Goal: Feedback & Contribution: Leave review/rating

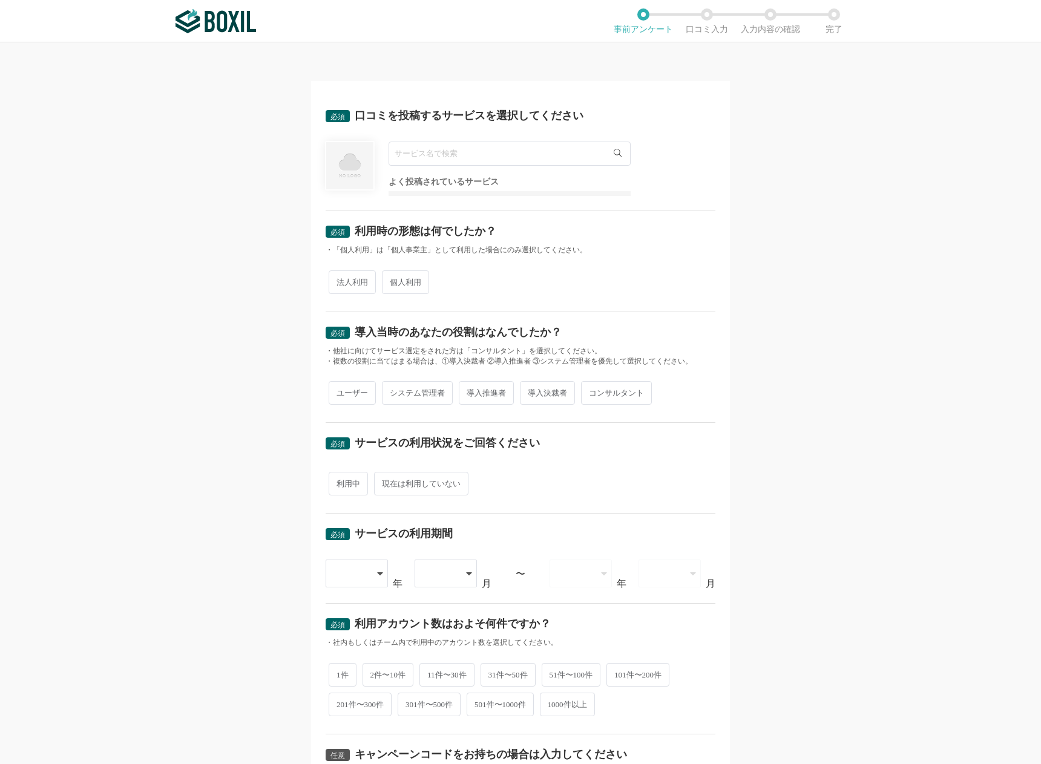
click at [461, 151] on input "text" at bounding box center [510, 154] width 242 height 24
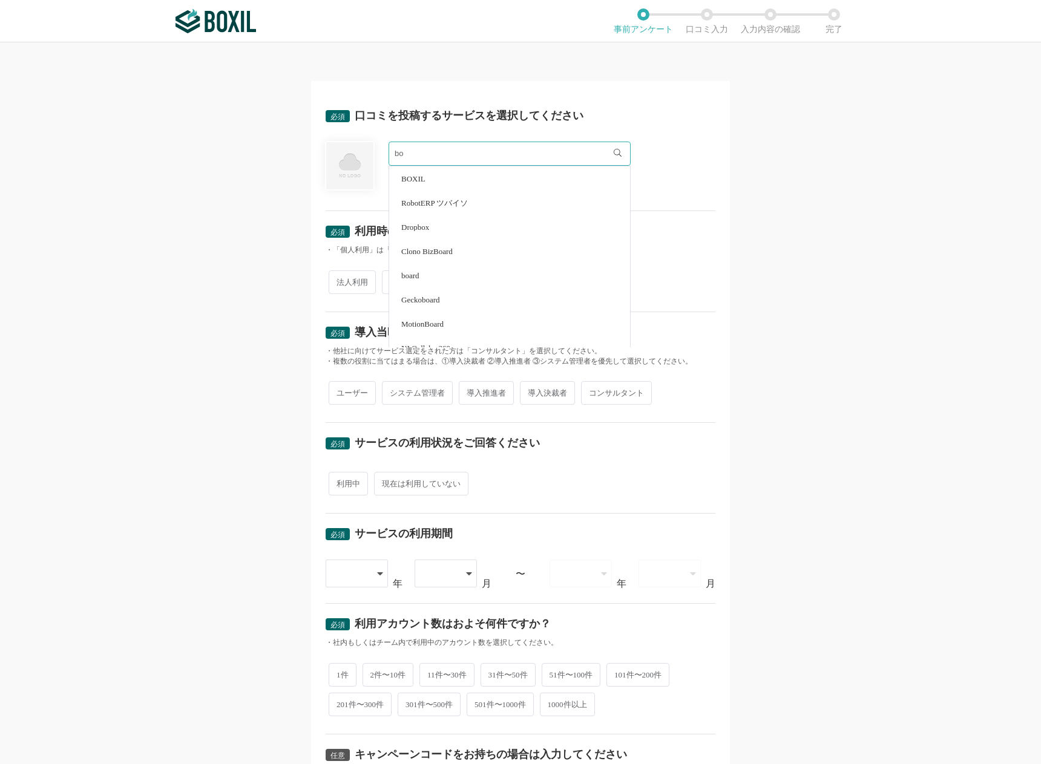
click at [449, 176] on li "BOXIL" at bounding box center [509, 178] width 241 height 24
type input "BOXIL"
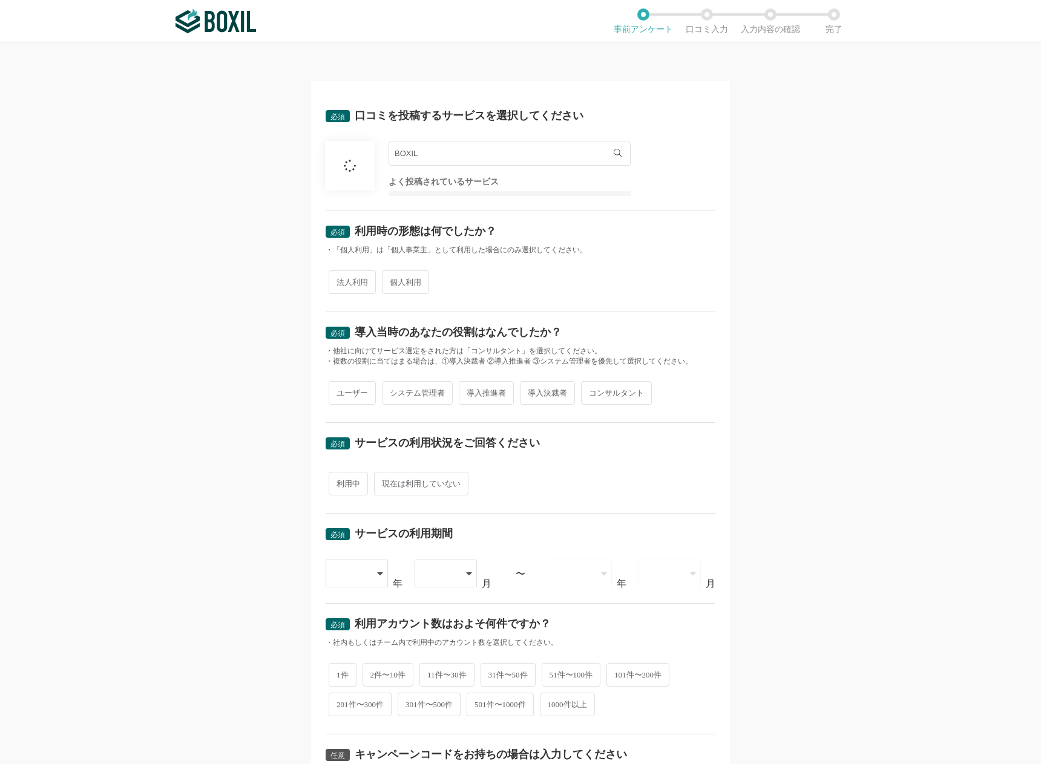
click at [359, 283] on span "法人利用" at bounding box center [352, 283] width 47 height 24
click at [339, 280] on input "法人利用" at bounding box center [336, 276] width 8 height 8
radio input "true"
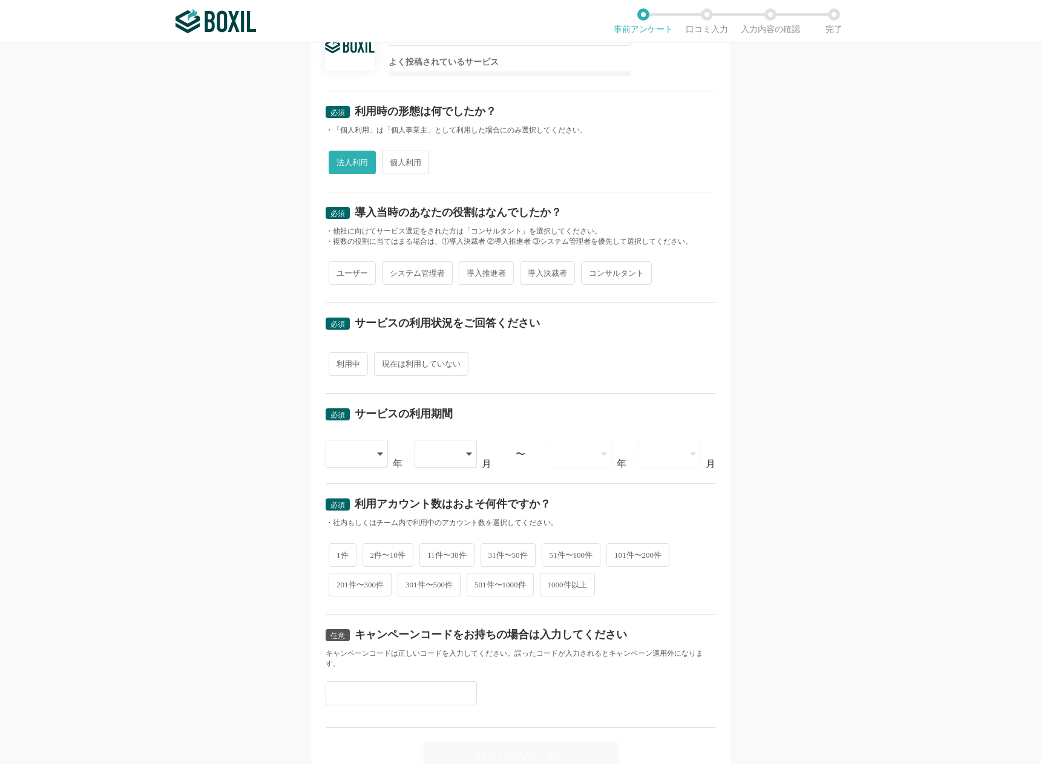
scroll to position [153, 0]
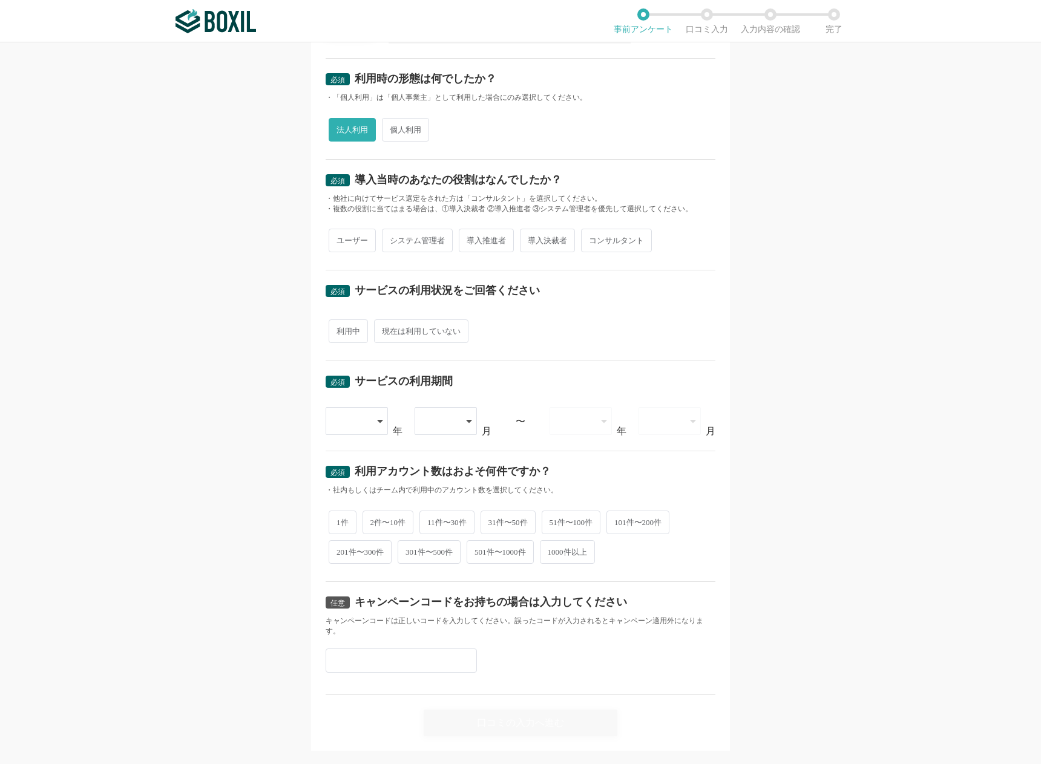
click at [358, 234] on span "ユーザー" at bounding box center [352, 241] width 47 height 24
click at [339, 234] on input "ユーザー" at bounding box center [336, 235] width 8 height 8
radio input "true"
click at [356, 339] on span "利用中" at bounding box center [348, 332] width 39 height 24
click at [339, 329] on input "利用中" at bounding box center [336, 325] width 8 height 8
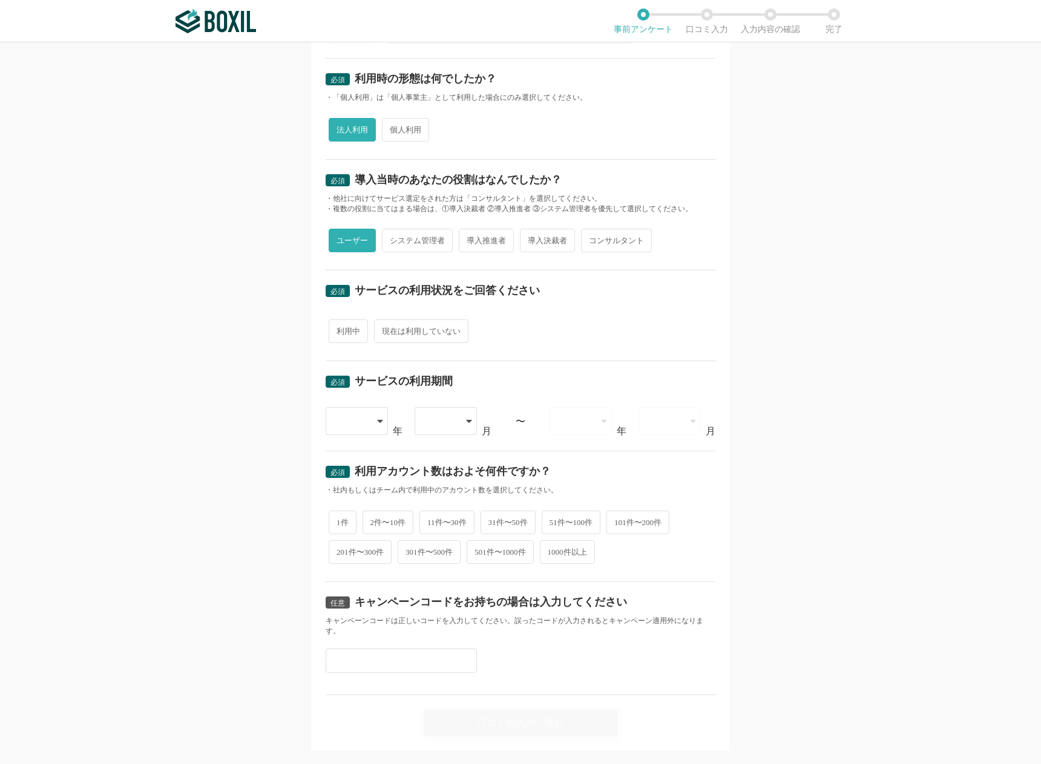
radio input "true"
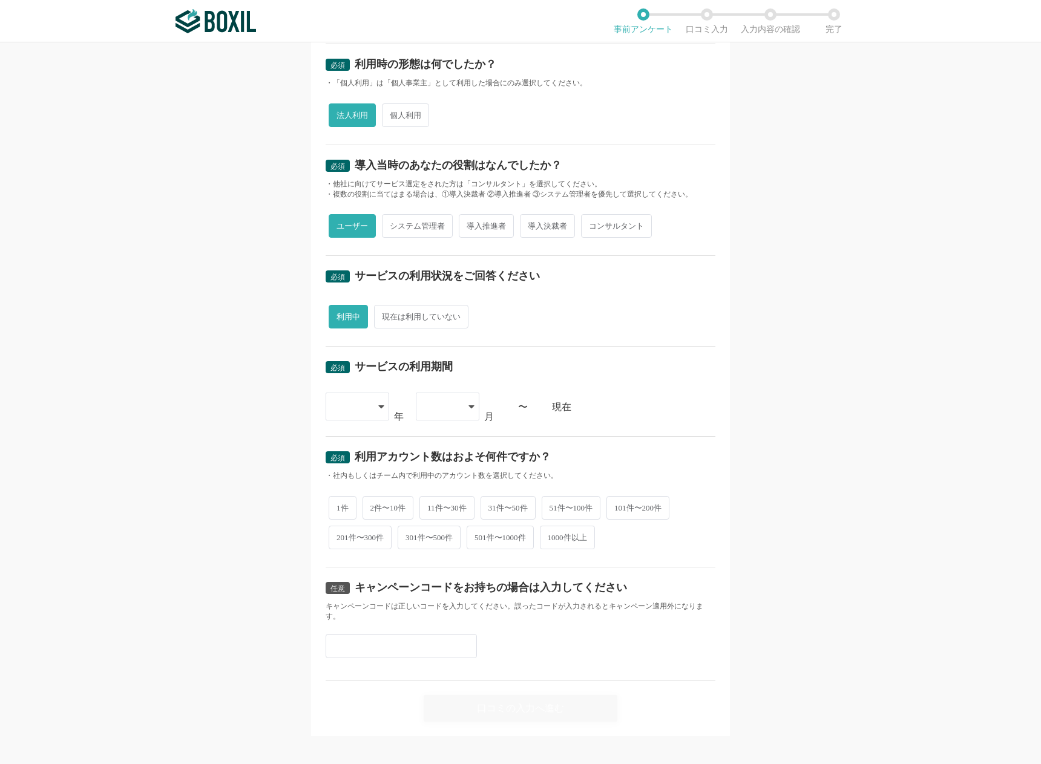
click at [351, 397] on div at bounding box center [351, 406] width 36 height 27
drag, startPoint x: 354, startPoint y: 437, endPoint x: 404, endPoint y: 317, distance: 130.5
click at [404, 317] on div "必須 口コミを投稿するサービスを選択してください BOXIL BOXIL BOXIL Ads BOXIL EXPO よく投稿されているサービス 必須 利用時の…" at bounding box center [521, 305] width 390 height 752
click at [404, 317] on span "現在は利用していない" at bounding box center [421, 317] width 94 height 24
click at [385, 315] on input "現在は利用していない" at bounding box center [381, 311] width 8 height 8
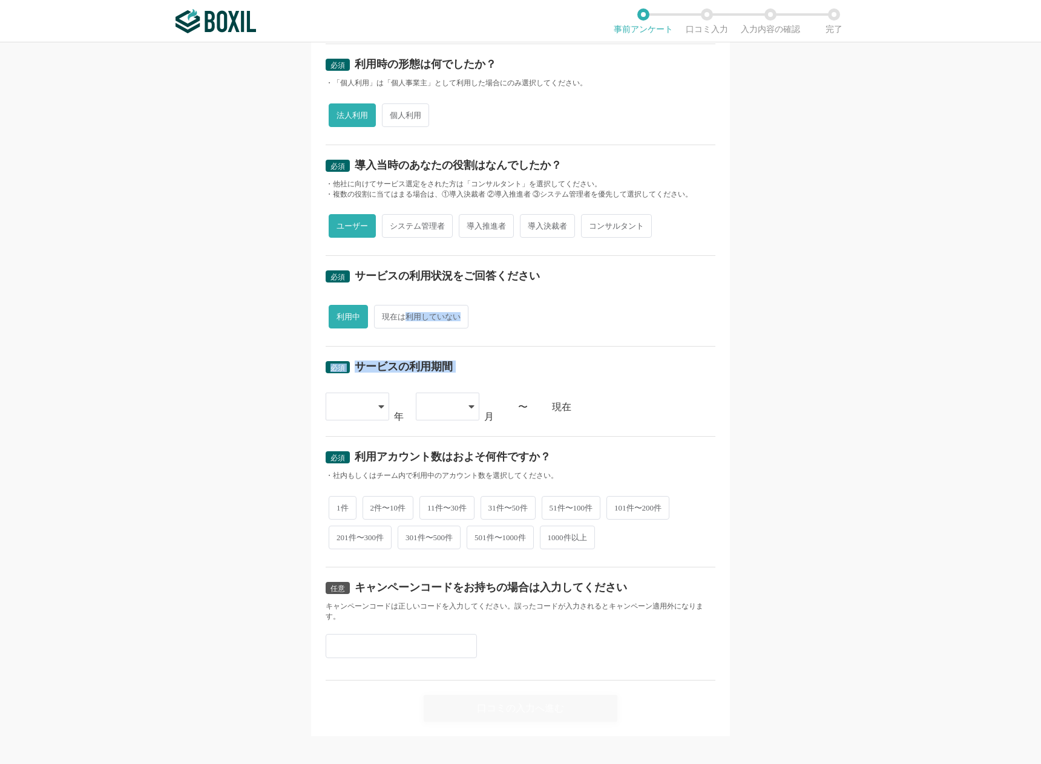
radio input "true"
click at [362, 315] on span "利用中" at bounding box center [348, 317] width 39 height 24
click at [339, 315] on input "利用中" at bounding box center [336, 311] width 8 height 8
radio input "true"
radio input "false"
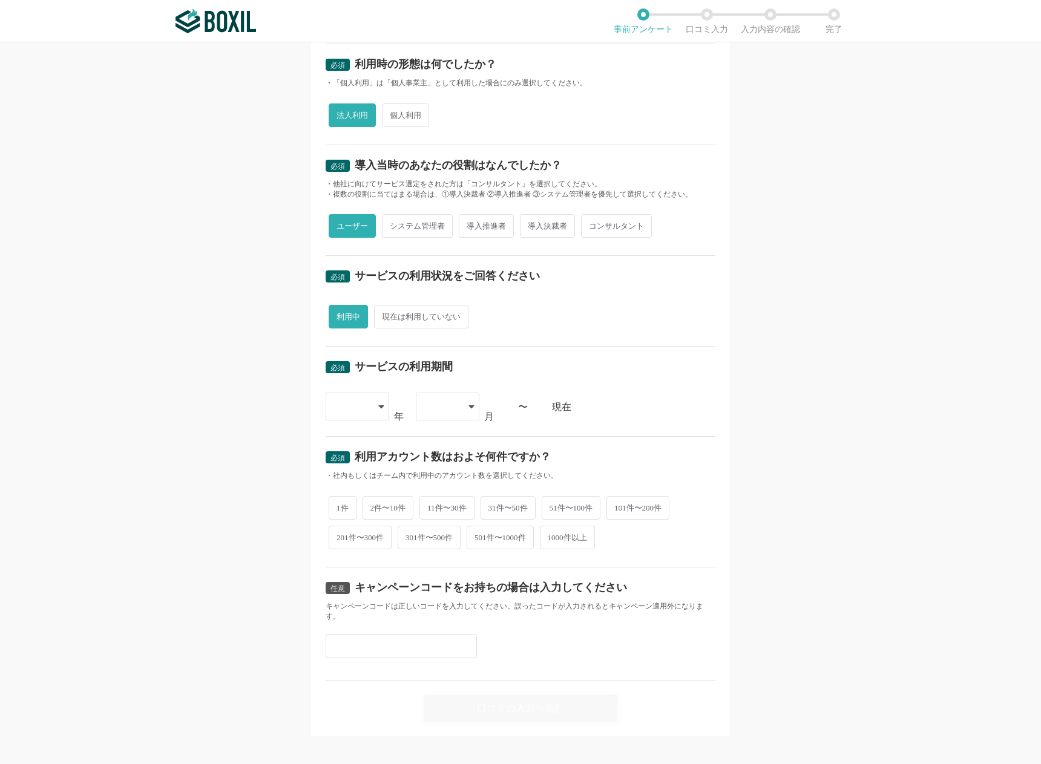
click at [365, 407] on div at bounding box center [358, 407] width 64 height 28
click at [358, 447] on li "2015" at bounding box center [358, 441] width 64 height 29
click at [428, 416] on div at bounding box center [442, 406] width 36 height 27
click at [428, 429] on li "01" at bounding box center [448, 441] width 64 height 29
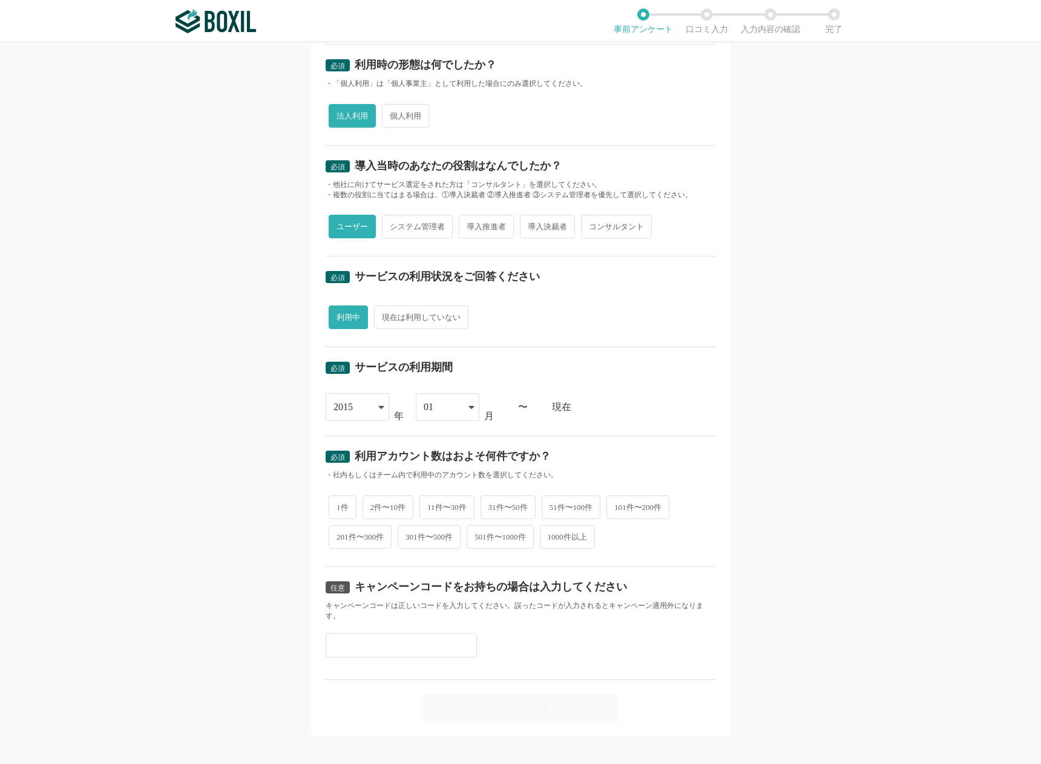
click at [339, 503] on span "1件" at bounding box center [343, 508] width 28 height 24
click at [339, 503] on input "1件" at bounding box center [336, 501] width 8 height 8
radio input "true"
click at [530, 695] on div "口コミの入力へ進む" at bounding box center [521, 708] width 194 height 27
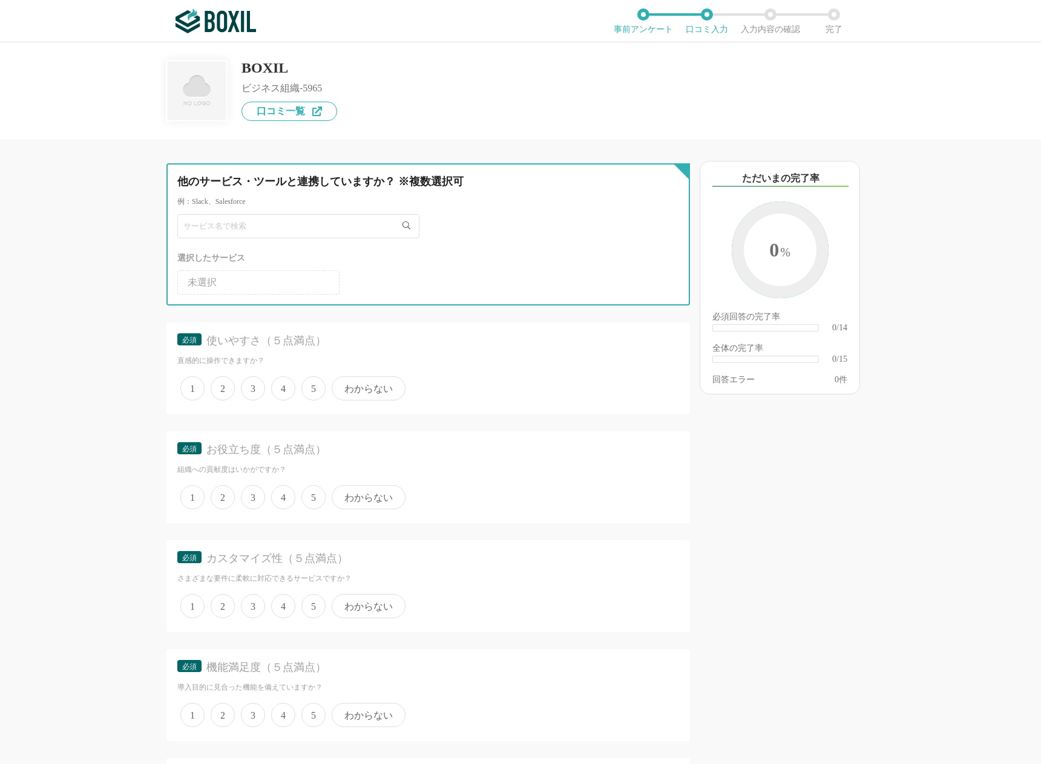
click at [341, 222] on input "text" at bounding box center [298, 226] width 242 height 24
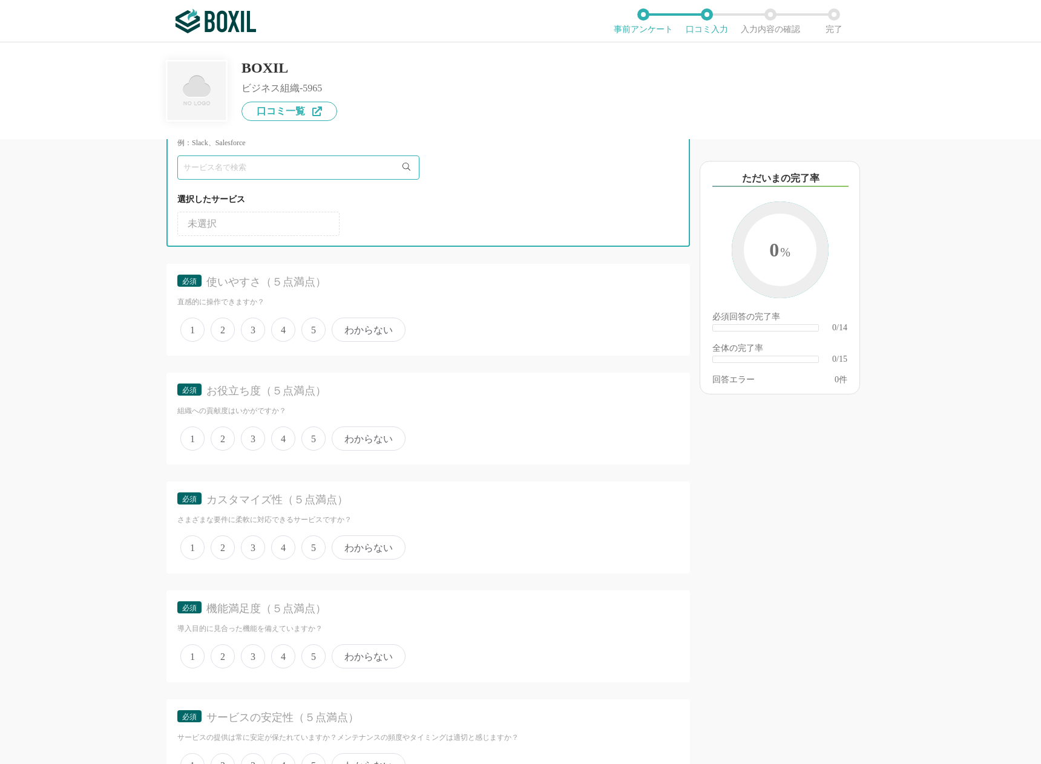
scroll to position [77, 0]
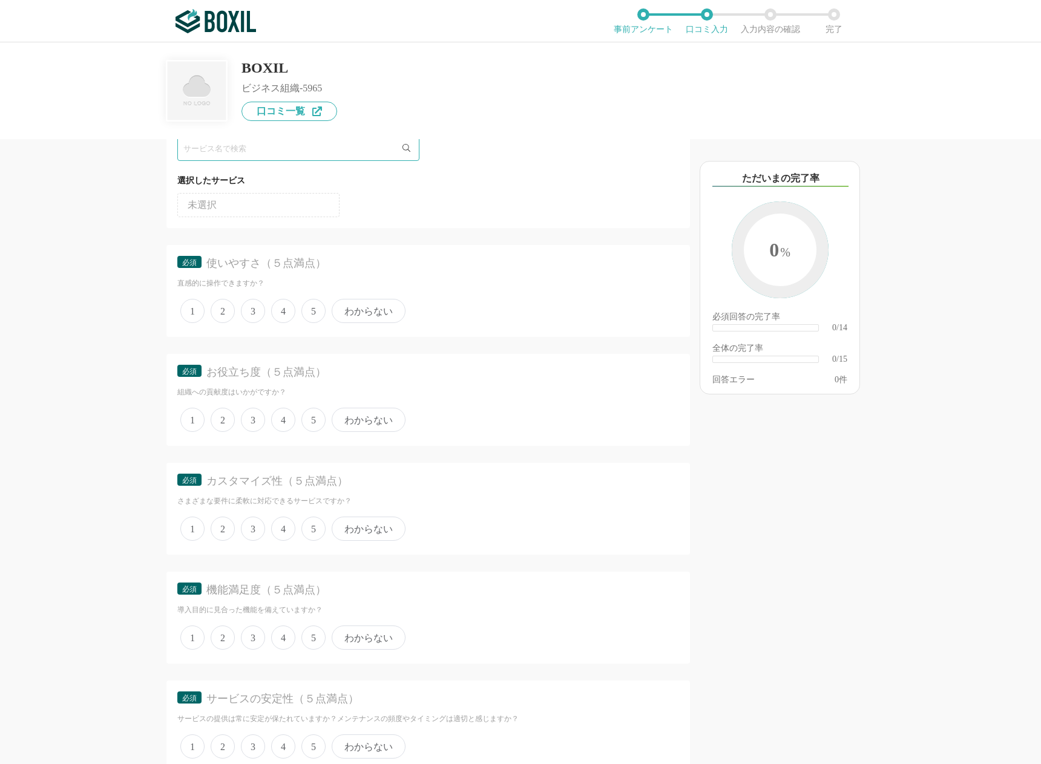
click at [197, 313] on span "1" at bounding box center [192, 311] width 24 height 24
click at [191, 309] on input "1" at bounding box center [187, 305] width 8 height 8
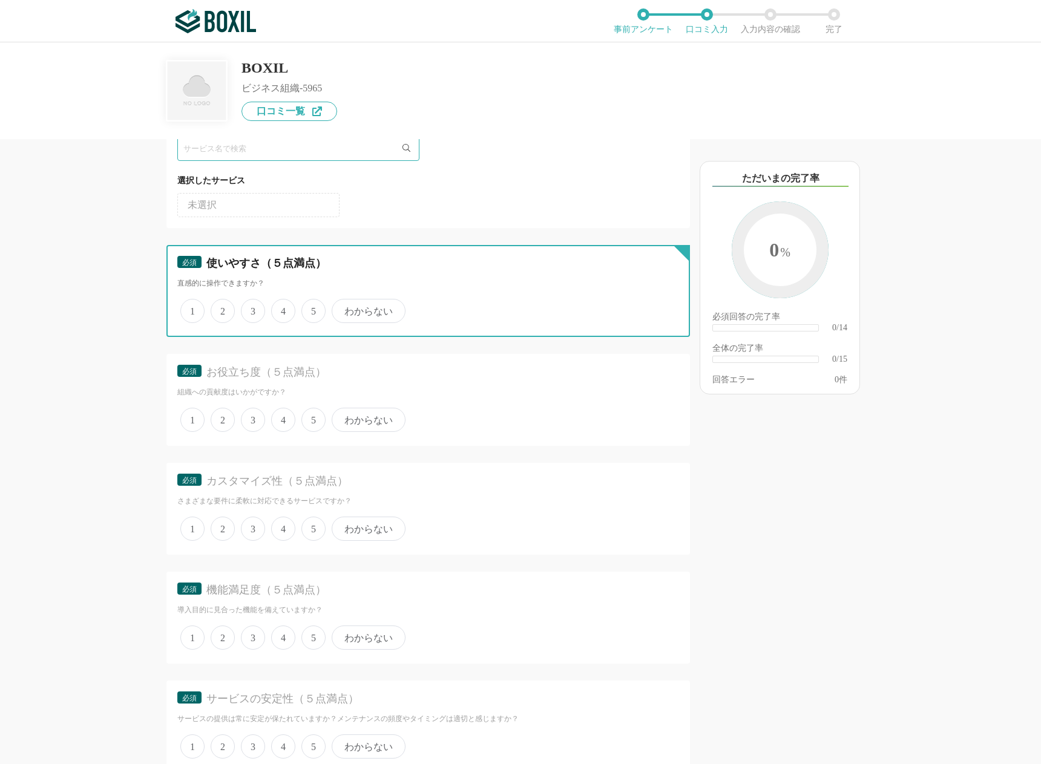
radio input "true"
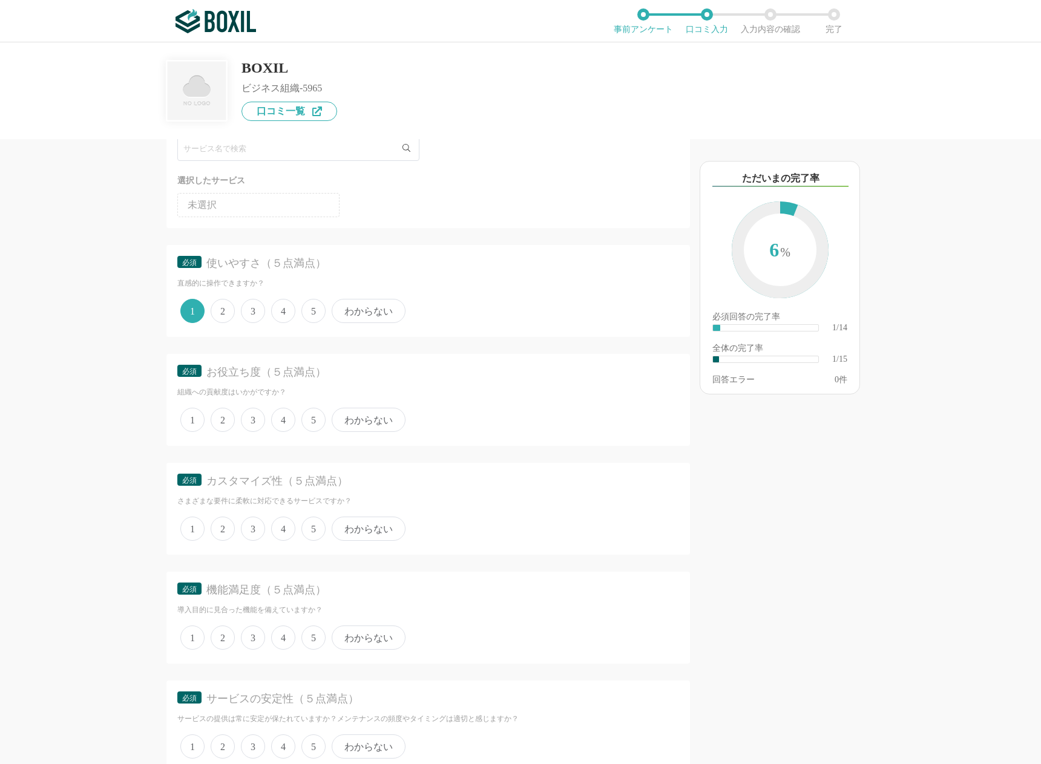
click at [196, 419] on span "1" at bounding box center [192, 420] width 24 height 24
click at [191, 418] on input "1" at bounding box center [187, 414] width 8 height 8
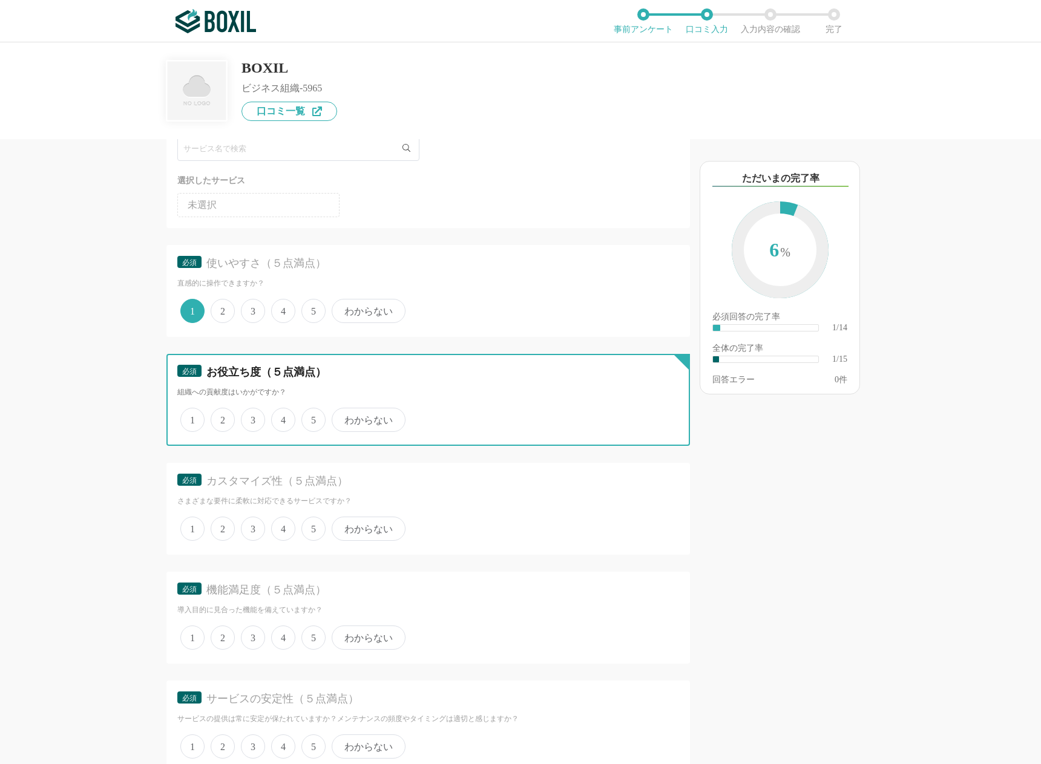
radio input "true"
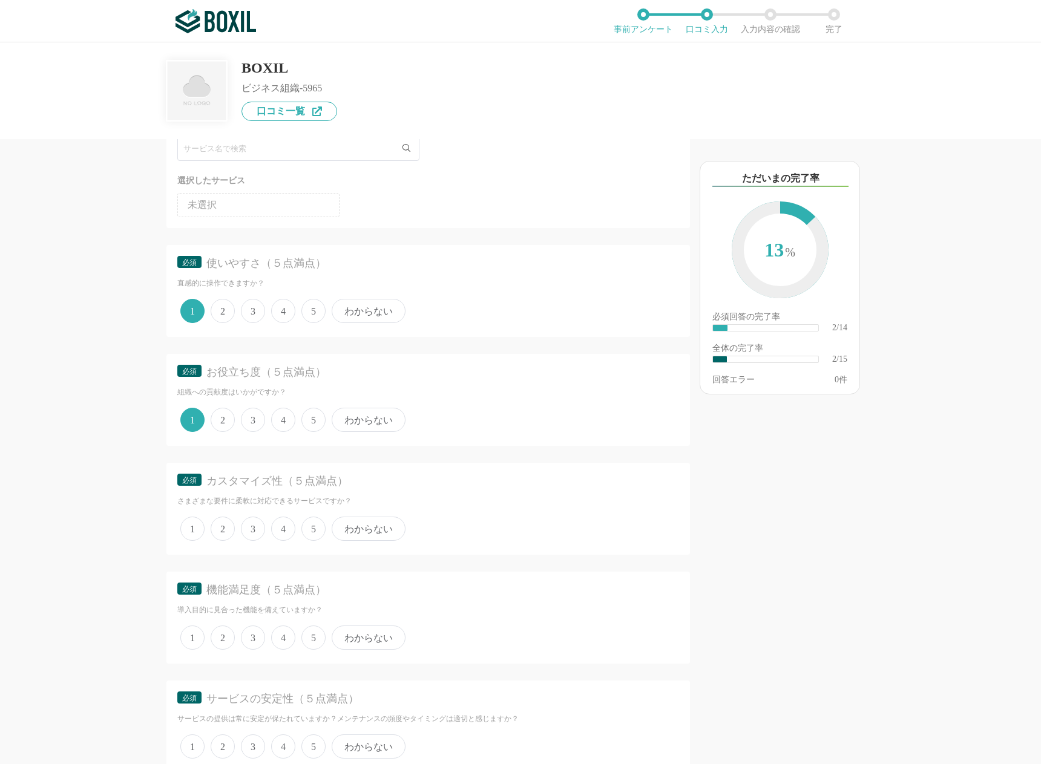
click at [198, 534] on span "1" at bounding box center [192, 529] width 24 height 24
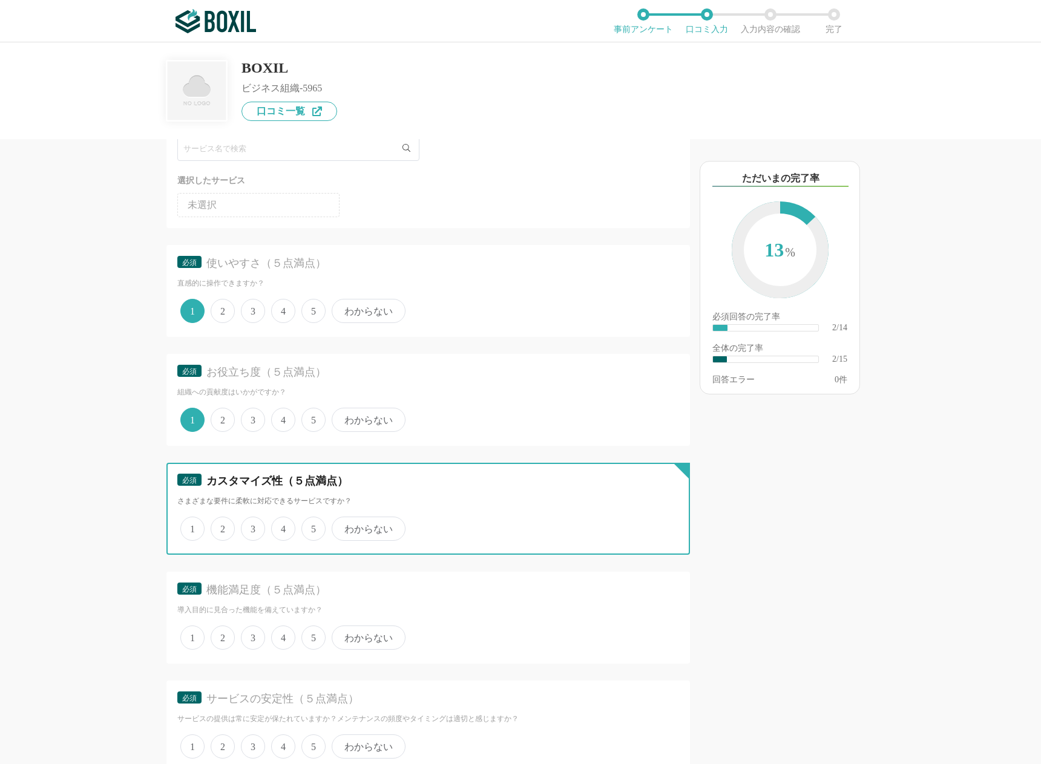
click at [191, 526] on input "1" at bounding box center [187, 523] width 8 height 8
radio input "true"
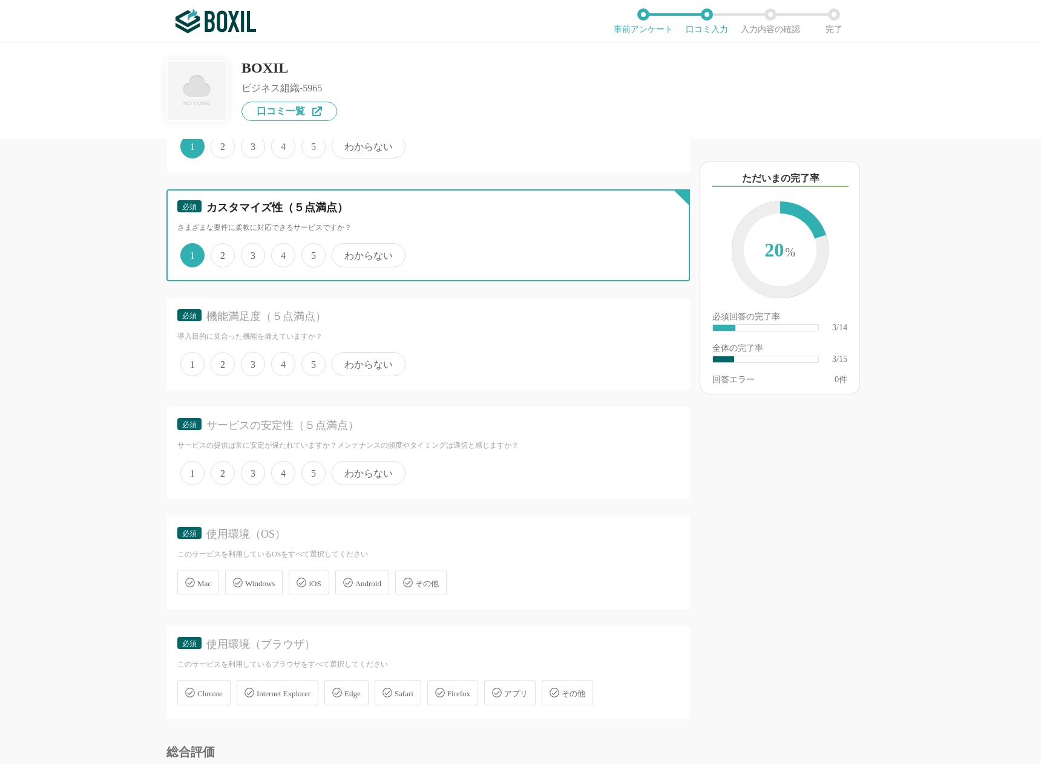
scroll to position [396, 0]
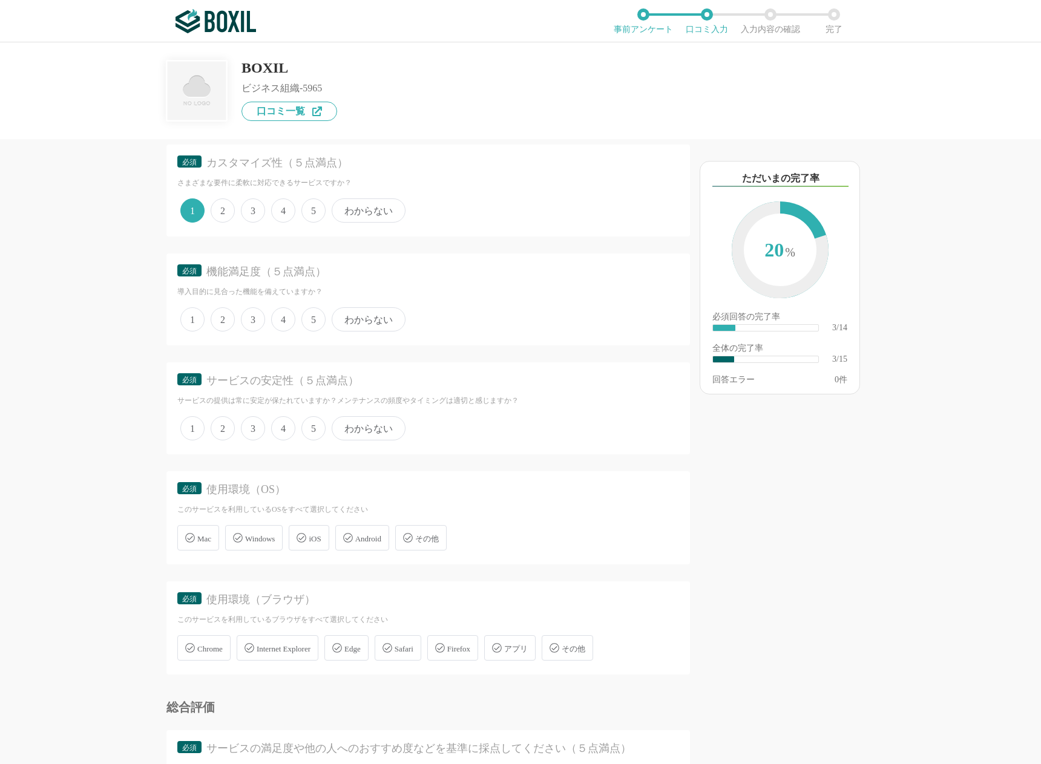
click at [195, 323] on span "1" at bounding box center [192, 319] width 24 height 24
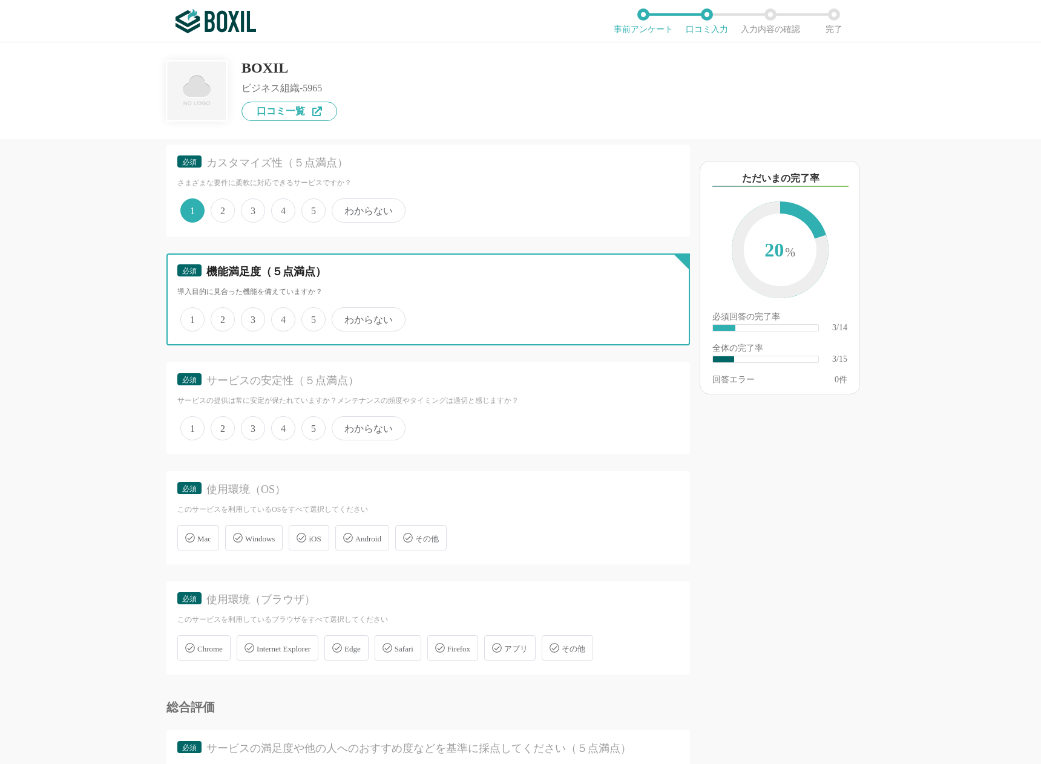
click at [191, 317] on input "1" at bounding box center [187, 313] width 8 height 8
radio input "true"
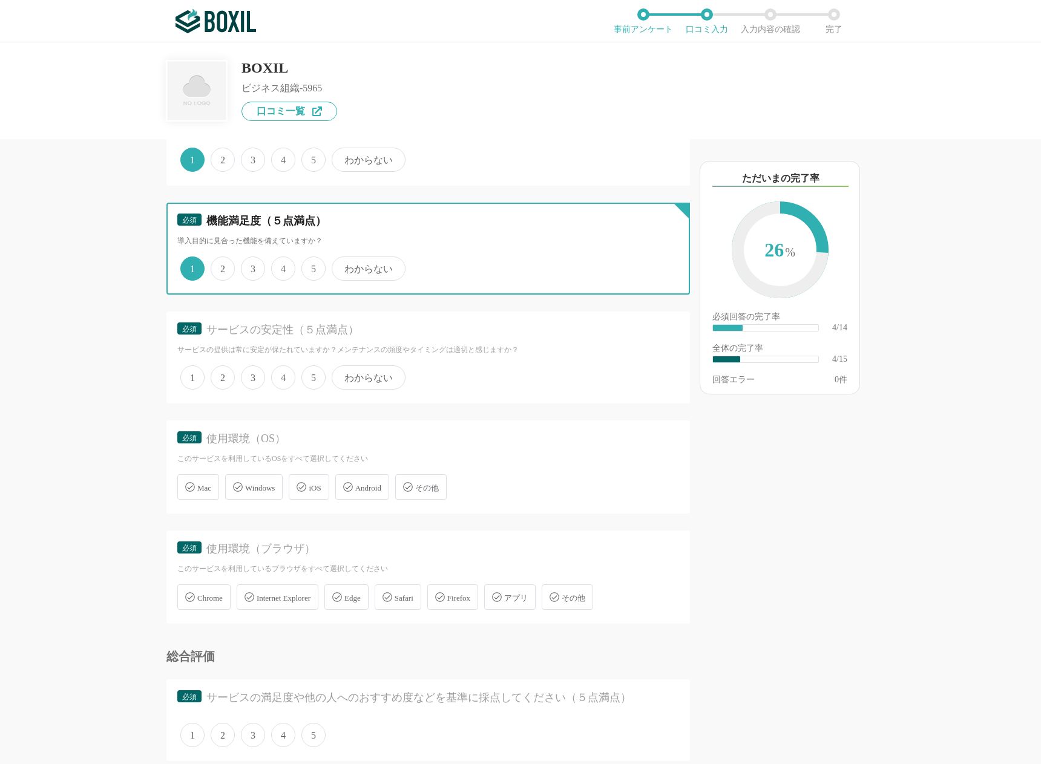
scroll to position [462, 0]
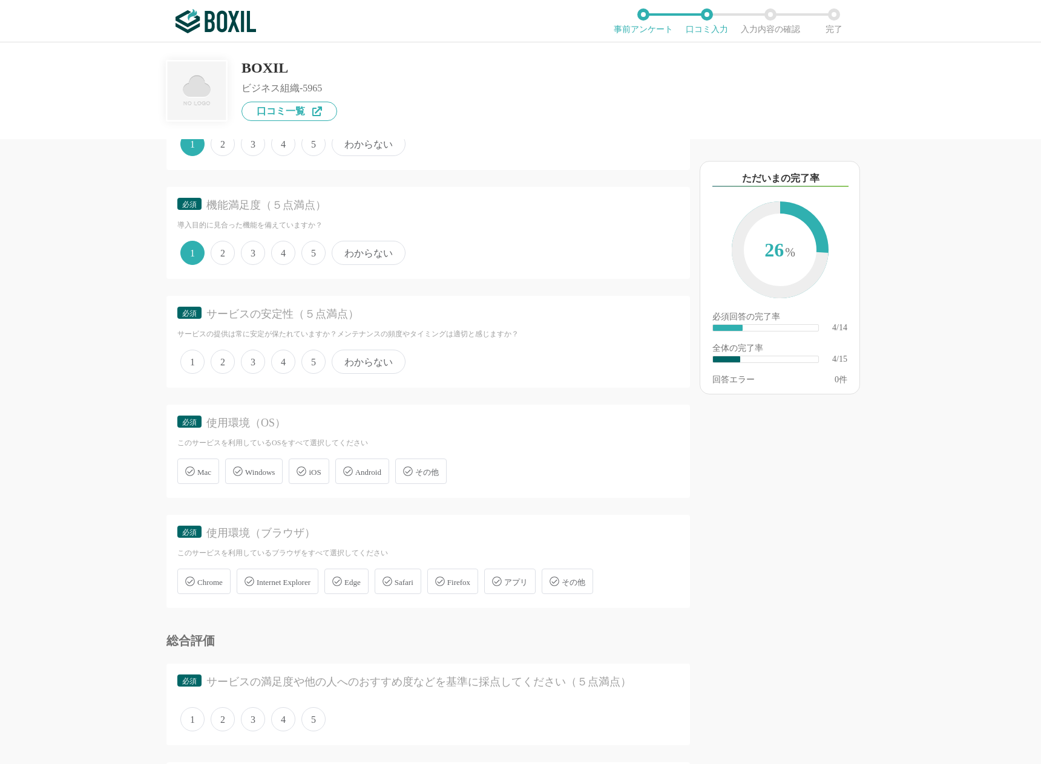
click at [202, 361] on span "1" at bounding box center [192, 362] width 24 height 24
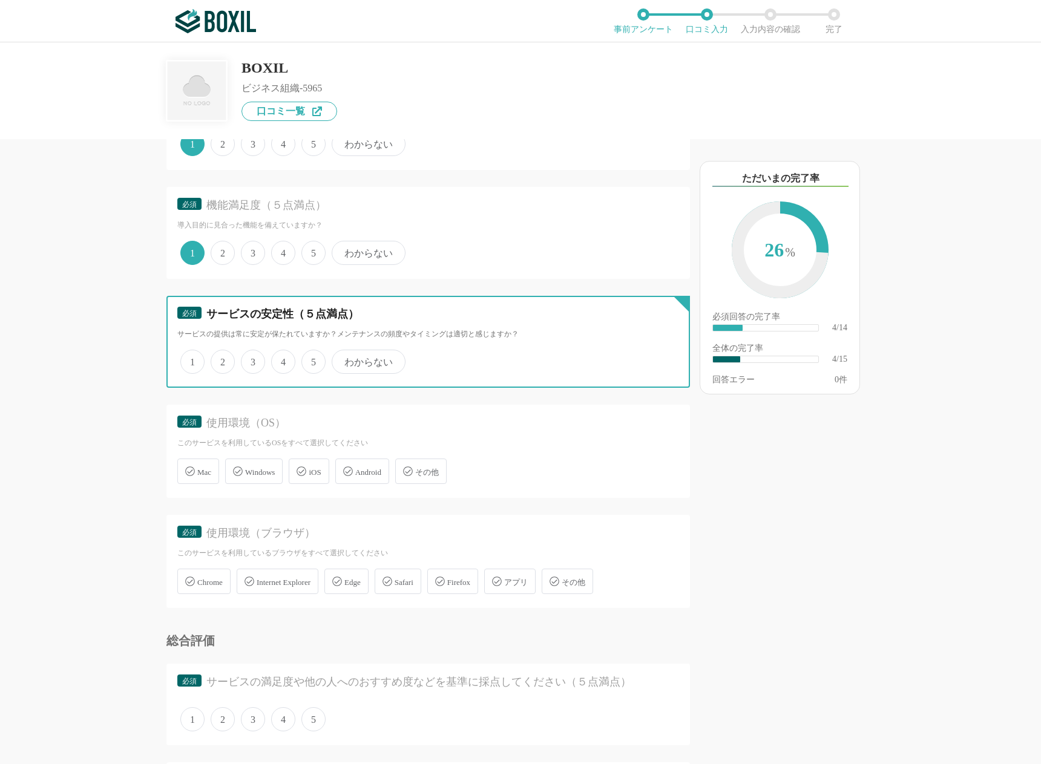
click at [191, 359] on input "1" at bounding box center [187, 356] width 8 height 8
radio input "true"
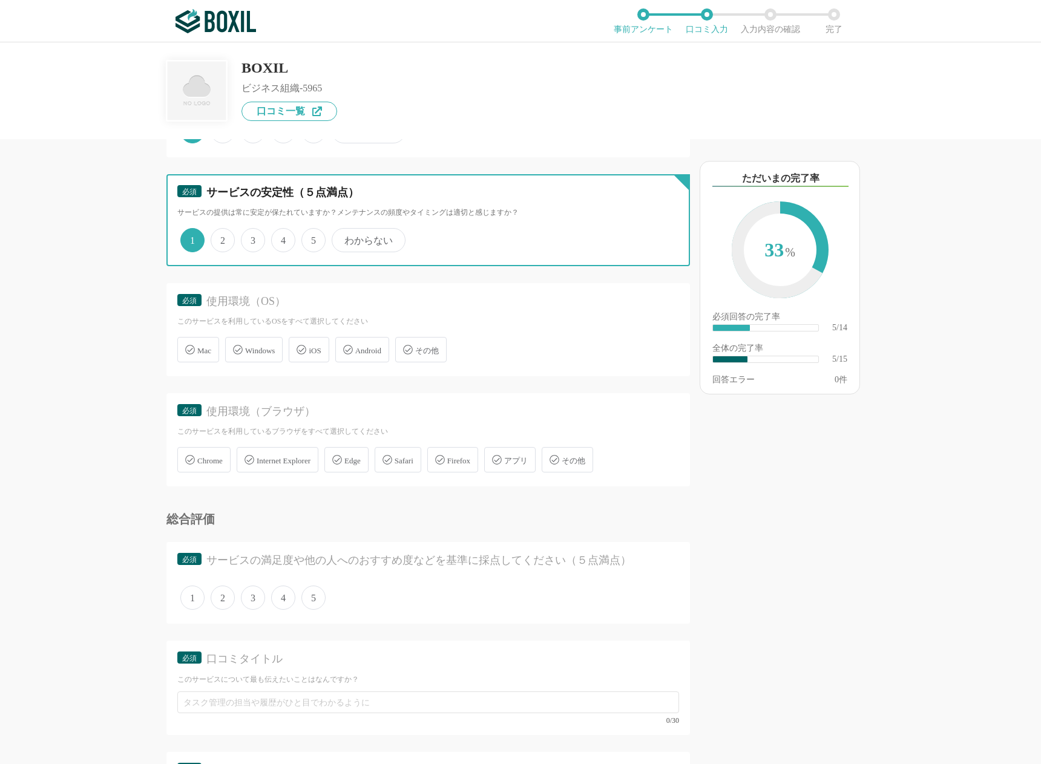
scroll to position [663, 0]
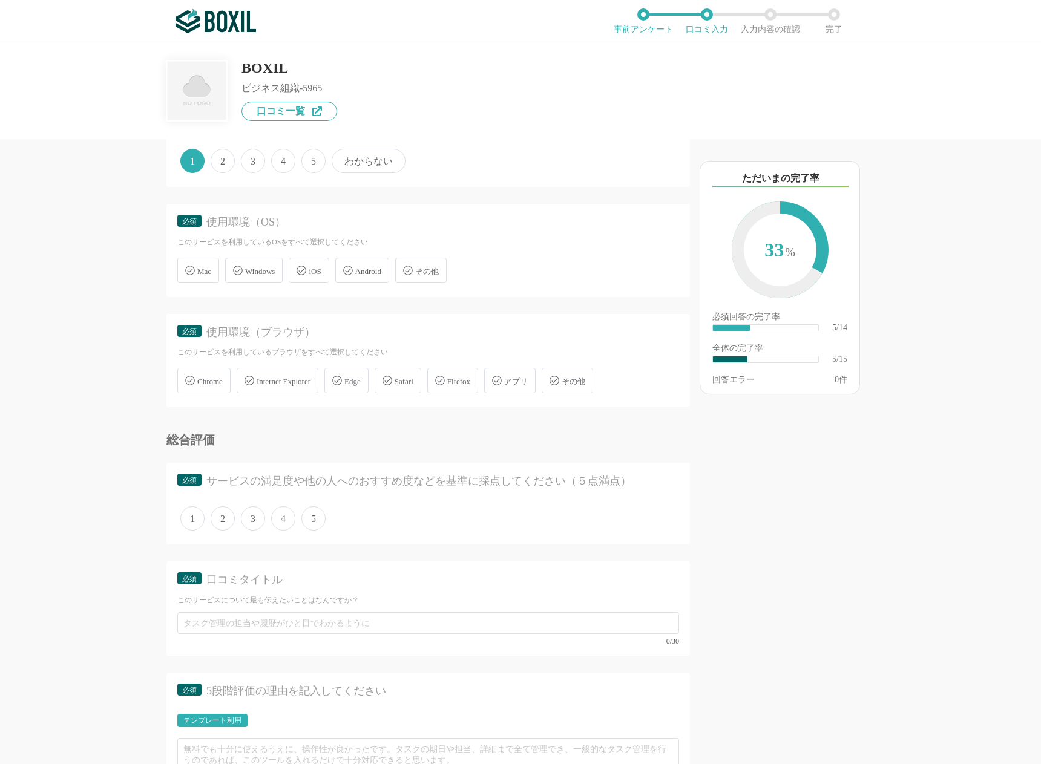
click at [203, 278] on div "Mac" at bounding box center [198, 270] width 42 height 25
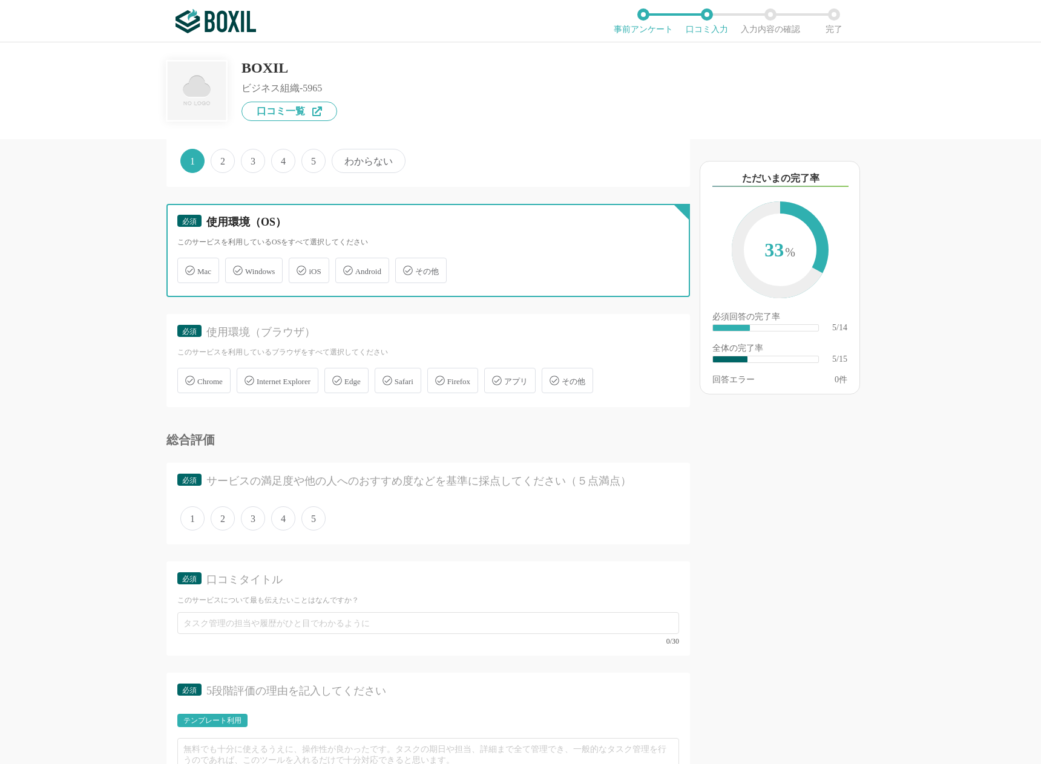
click at [188, 267] on input "Mac" at bounding box center [184, 264] width 8 height 8
checkbox input "true"
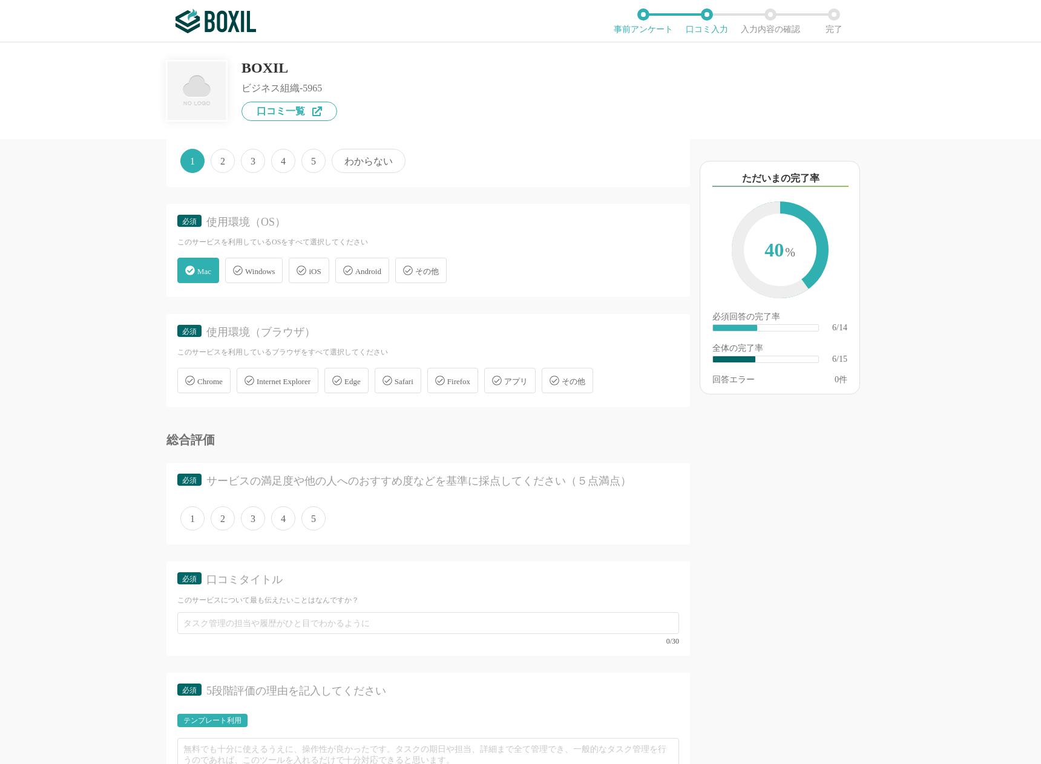
click at [212, 395] on div "Chrome Internet Explorer Edge Safari Firefox アプリ その他" at bounding box center [428, 380] width 502 height 31
click at [212, 381] on span "Chrome" at bounding box center [209, 381] width 25 height 9
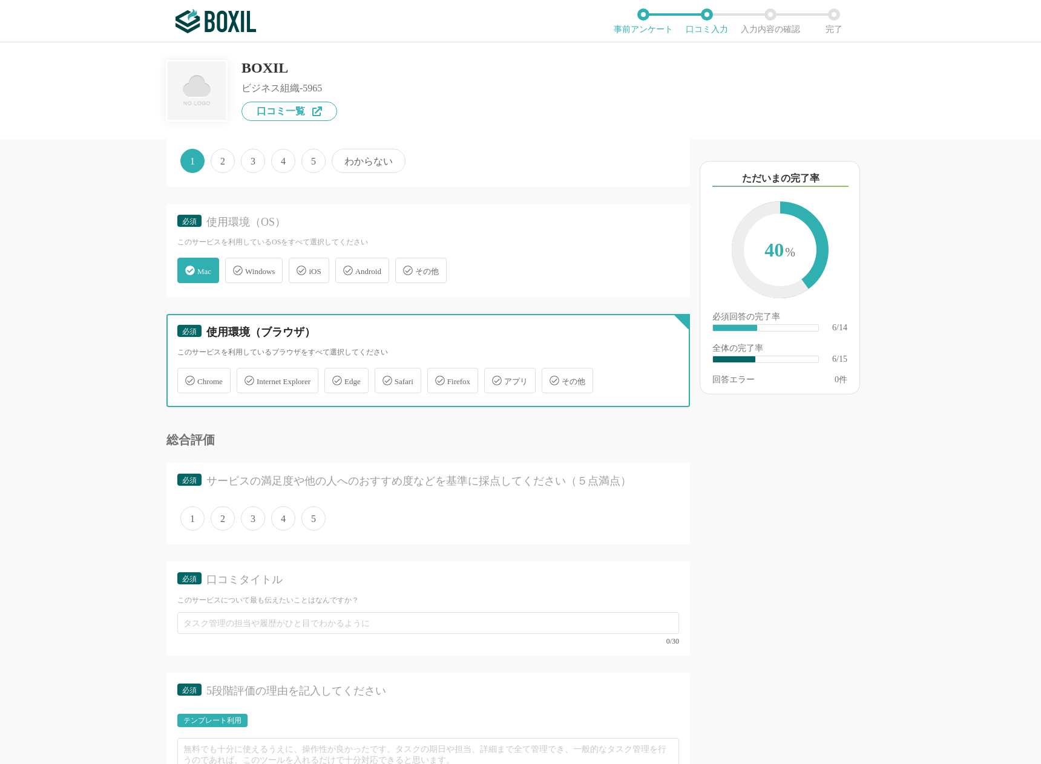
click at [188, 378] on input "Chrome" at bounding box center [184, 374] width 8 height 8
checkbox input "true"
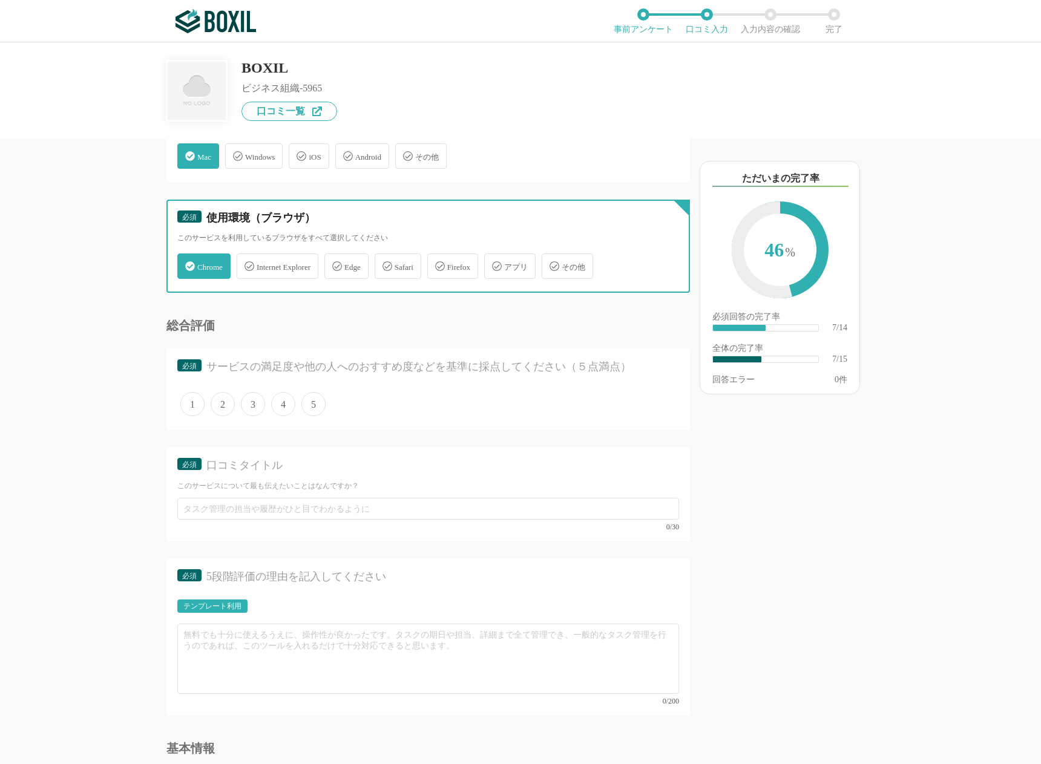
scroll to position [841, 0]
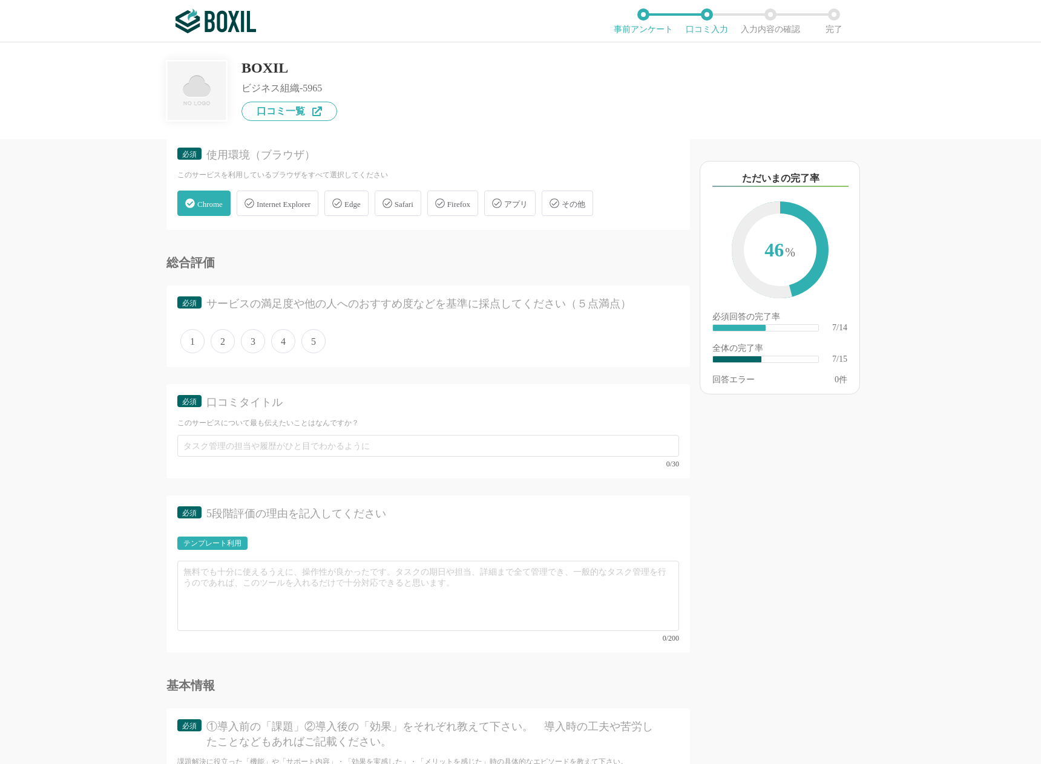
click at [194, 338] on span "1" at bounding box center [192, 341] width 24 height 24
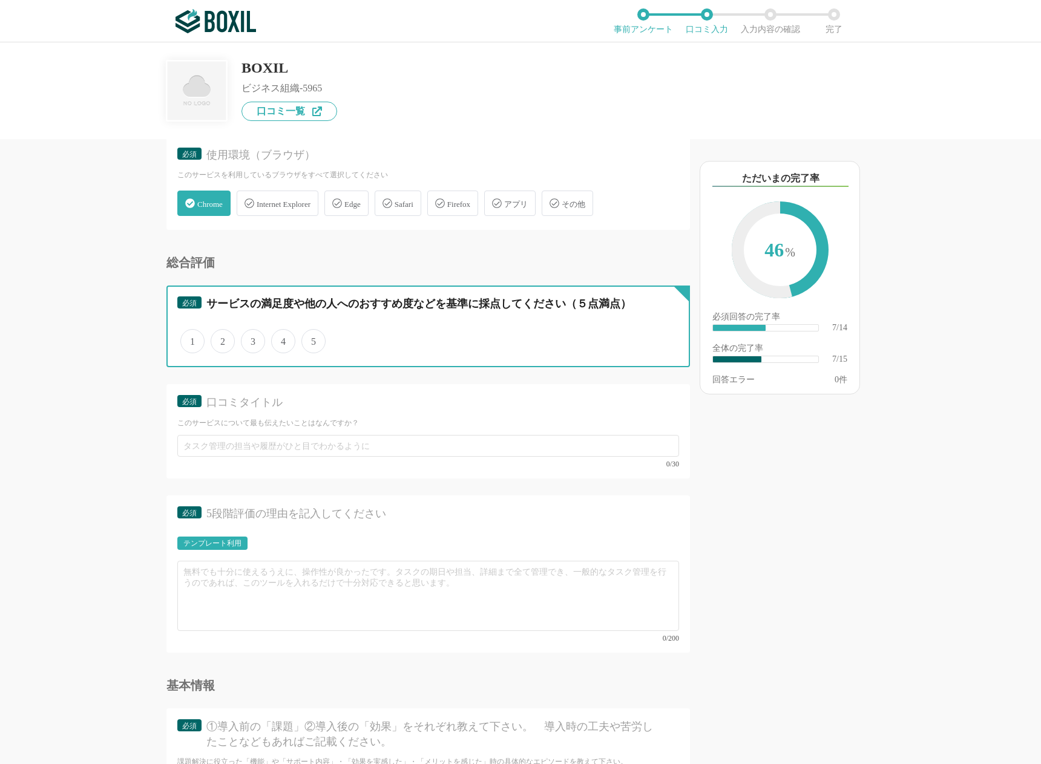
click at [191, 338] on input "1" at bounding box center [187, 335] width 8 height 8
radio input "true"
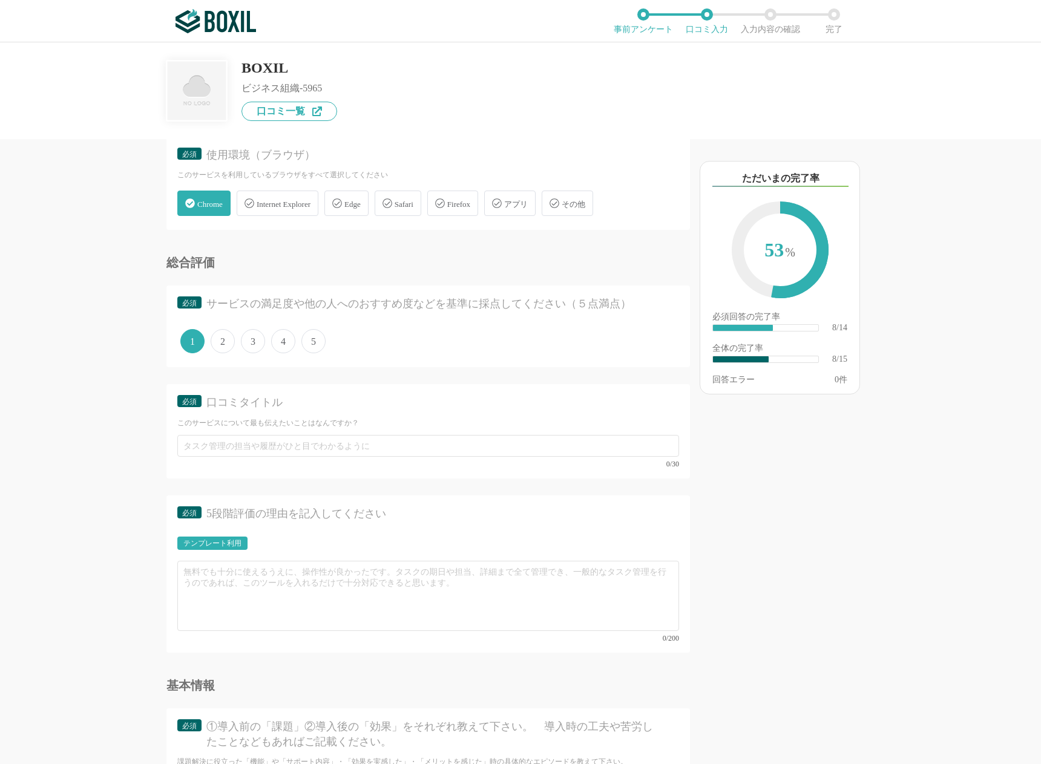
click at [202, 459] on div "0/30" at bounding box center [428, 451] width 502 height 33
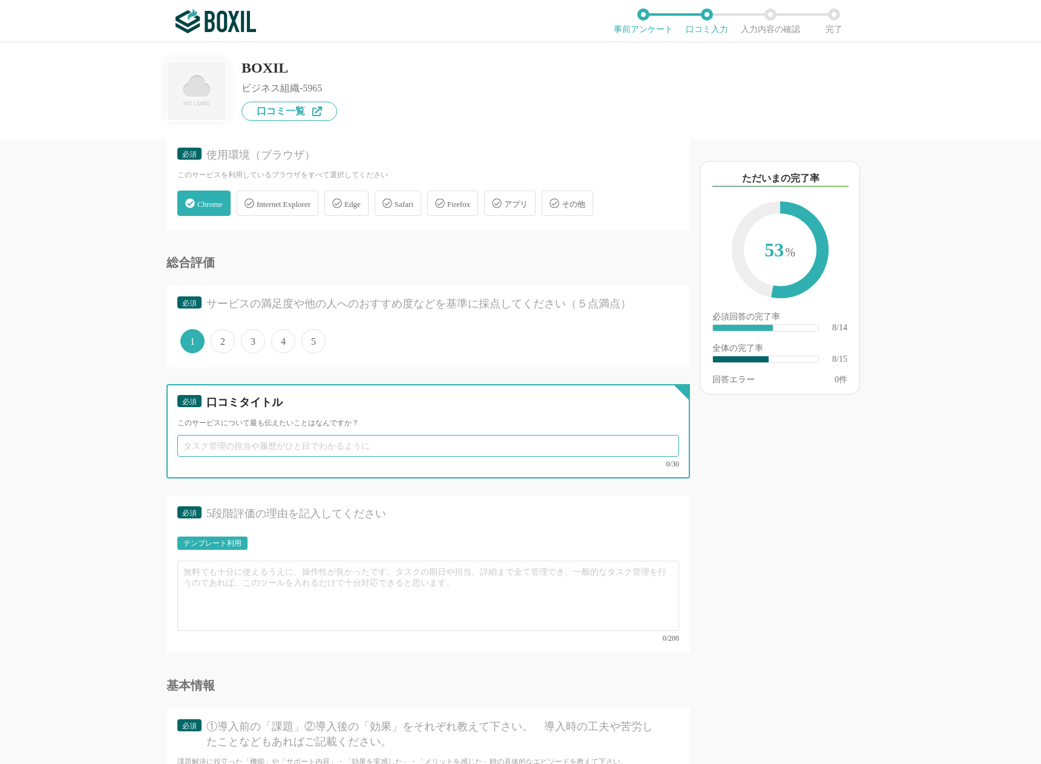
click at [203, 447] on input "text" at bounding box center [428, 446] width 502 height 22
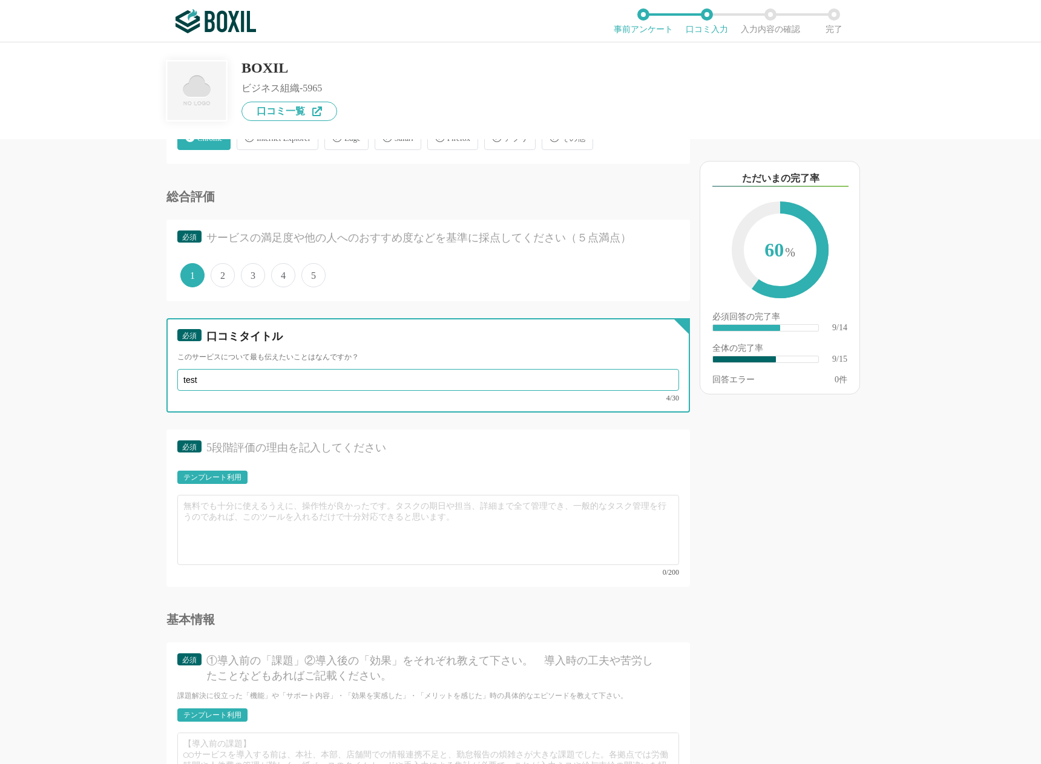
scroll to position [940, 0]
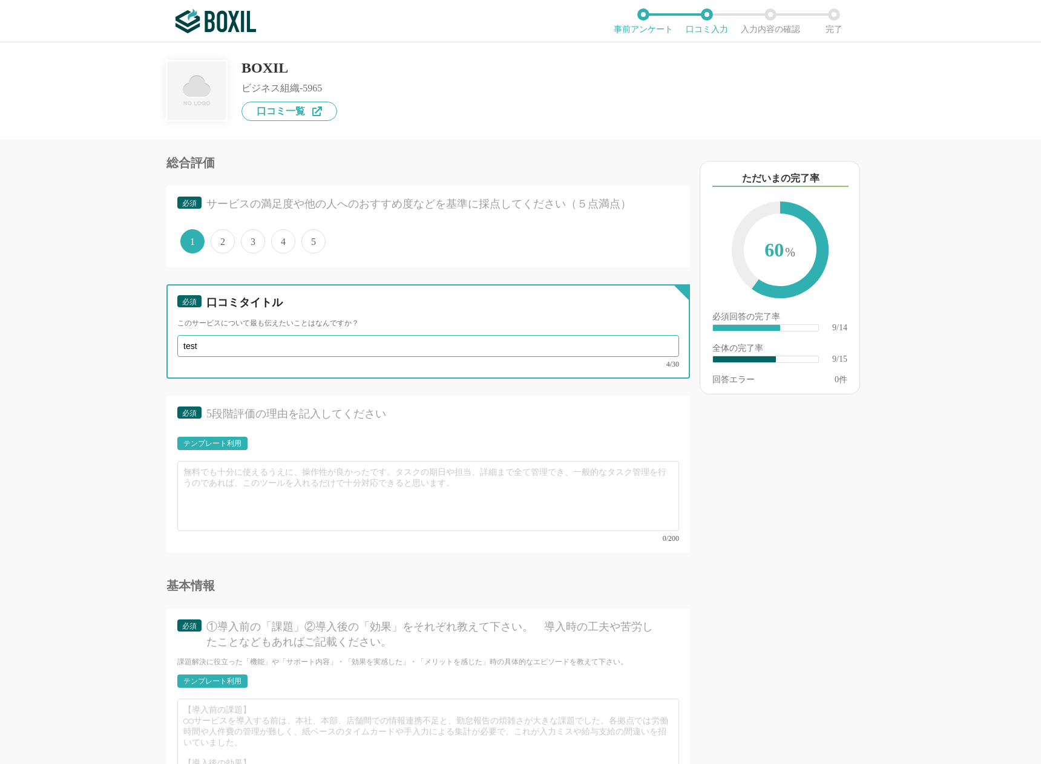
type input "test"
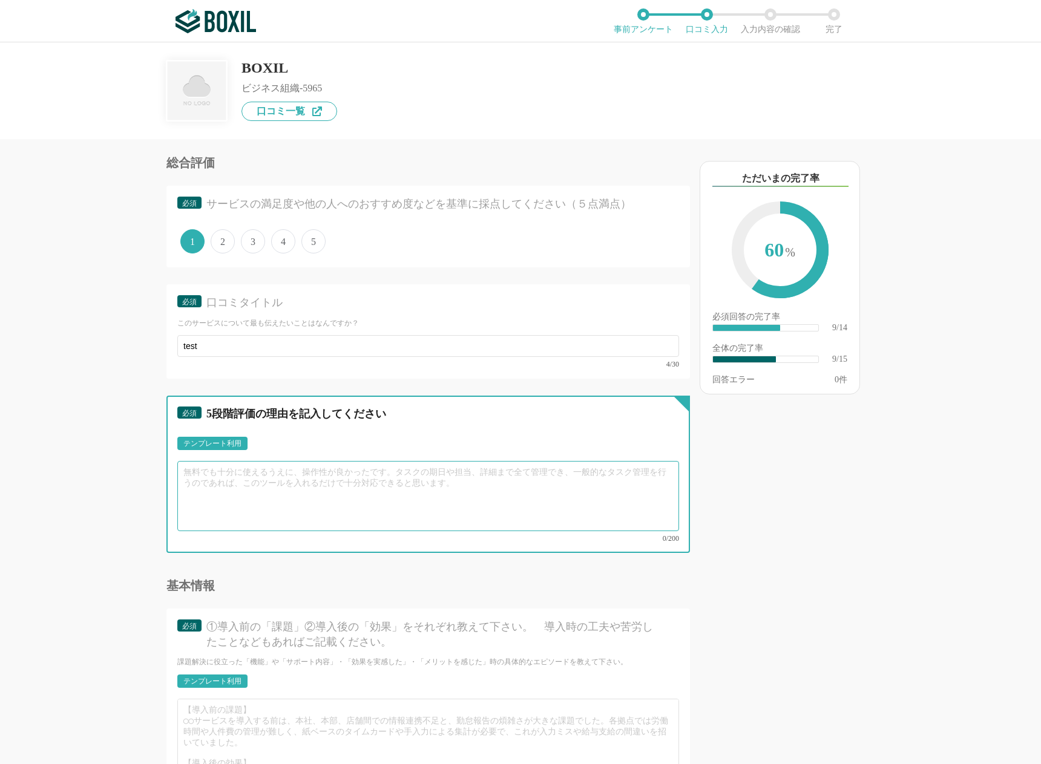
click at [237, 497] on textarea at bounding box center [428, 496] width 502 height 70
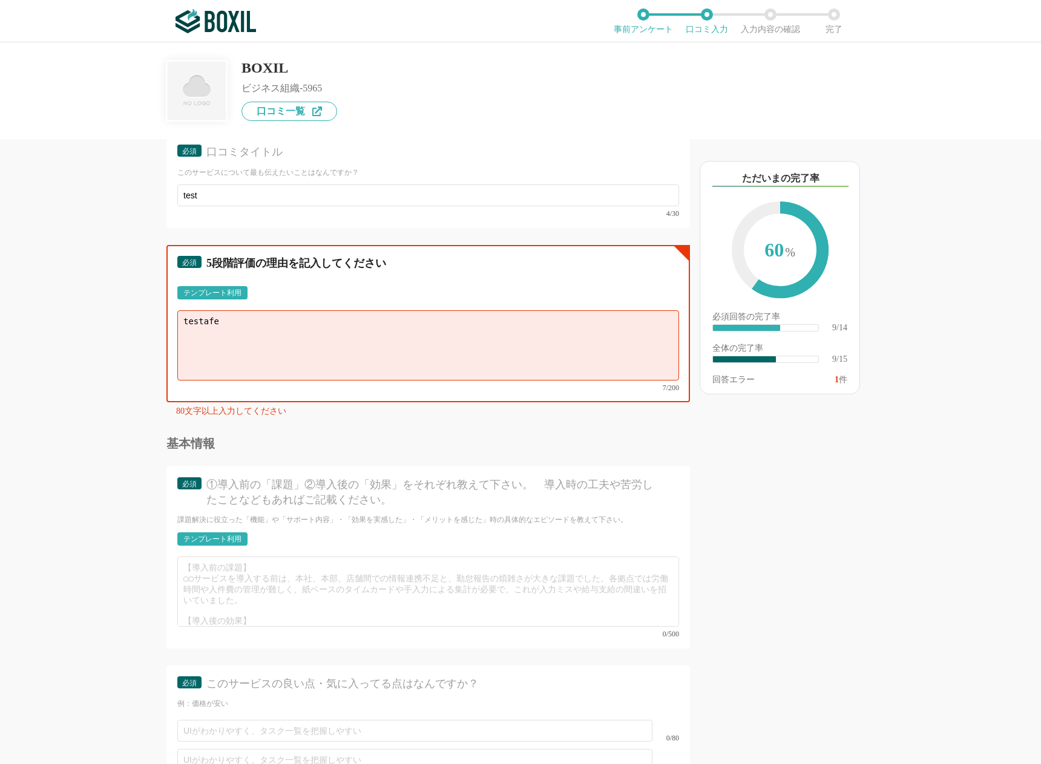
scroll to position [1094, 0]
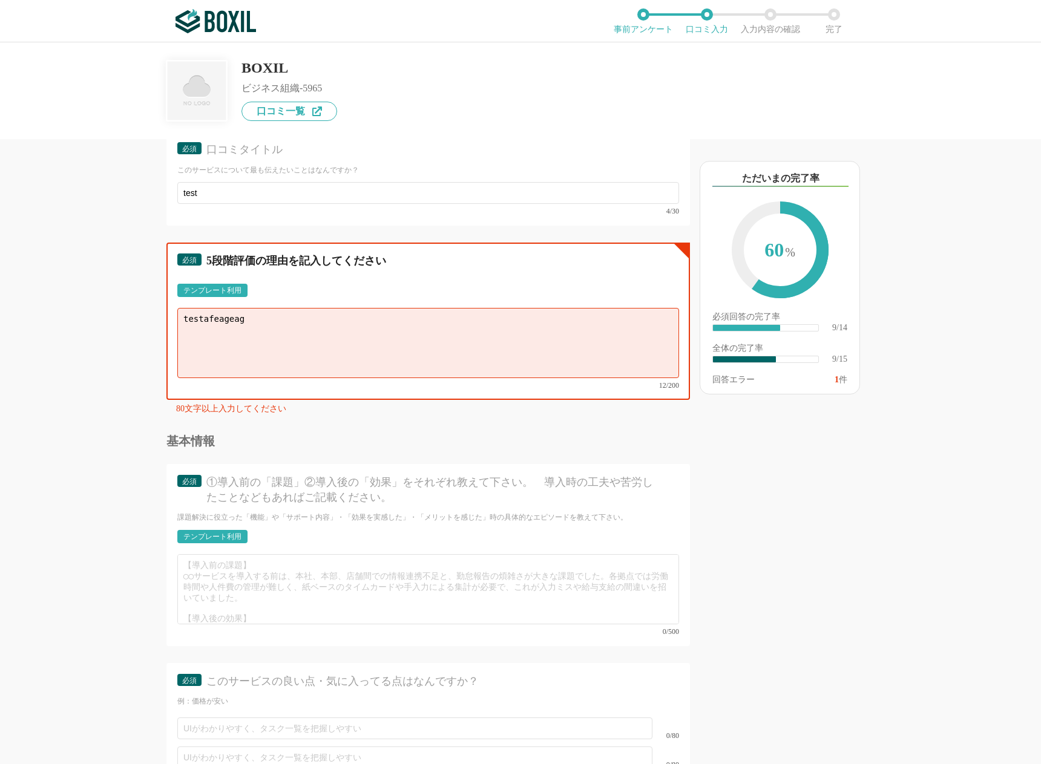
paste textarea "testafeageag"
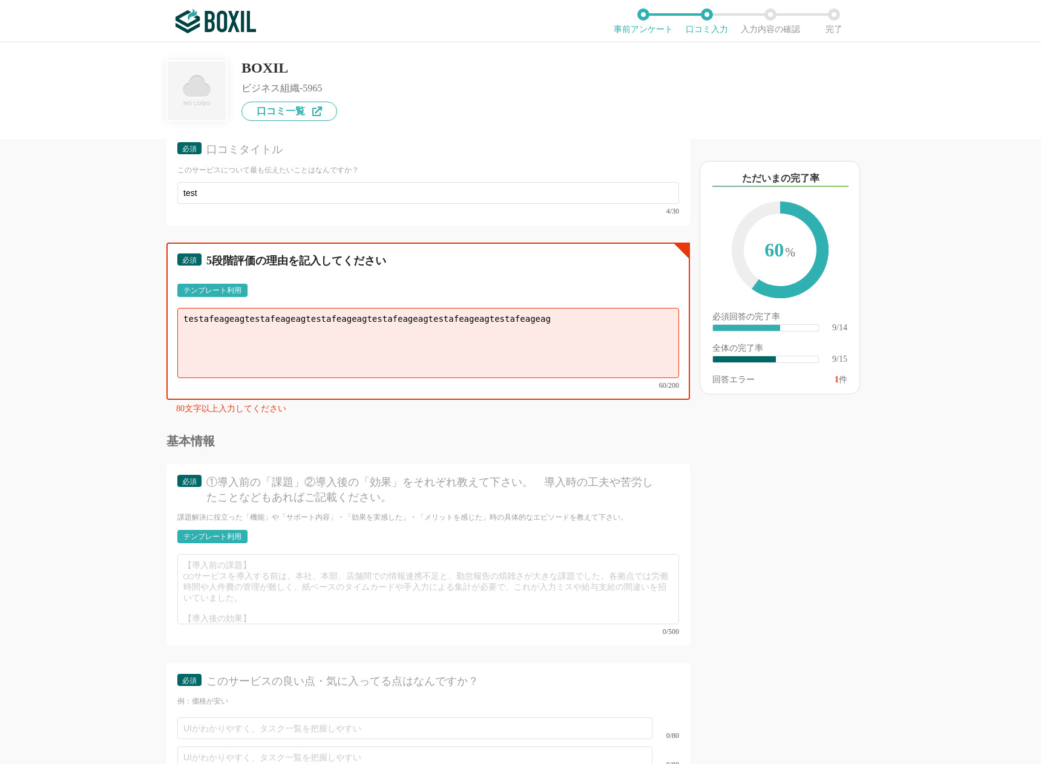
paste textarea "testafeageag"
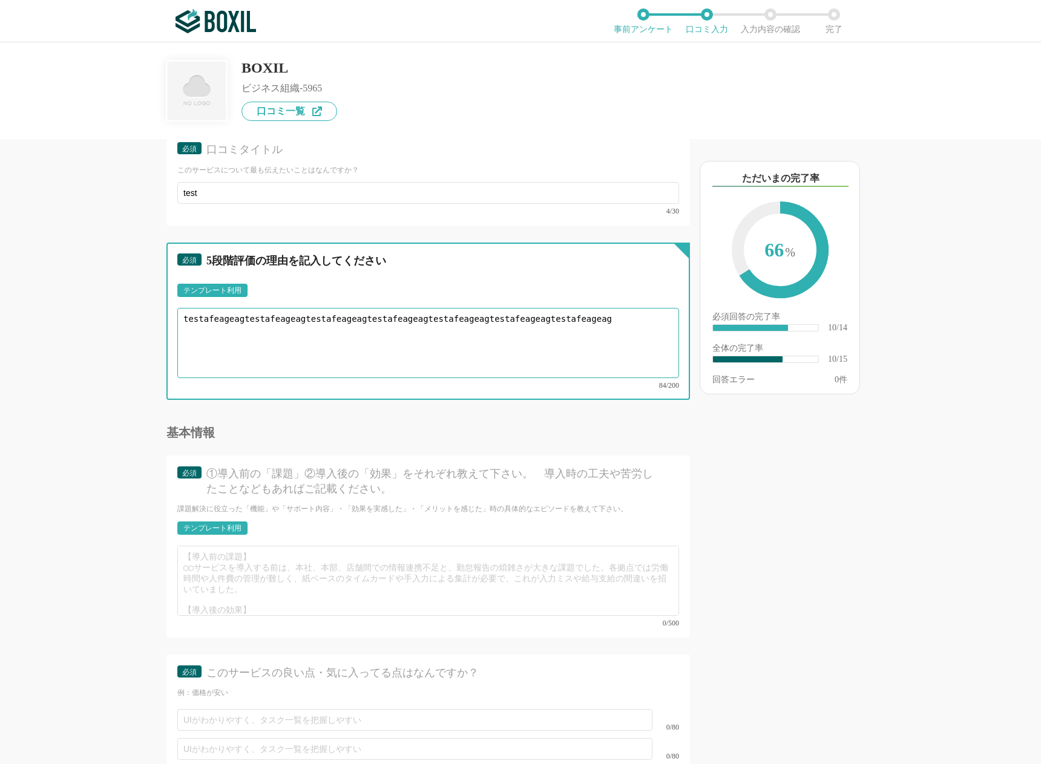
click at [486, 354] on textarea "testafeageagtestafeageagtestafeageagtestafeageagtestafeageagtestafeageagtestafe…" at bounding box center [428, 343] width 502 height 70
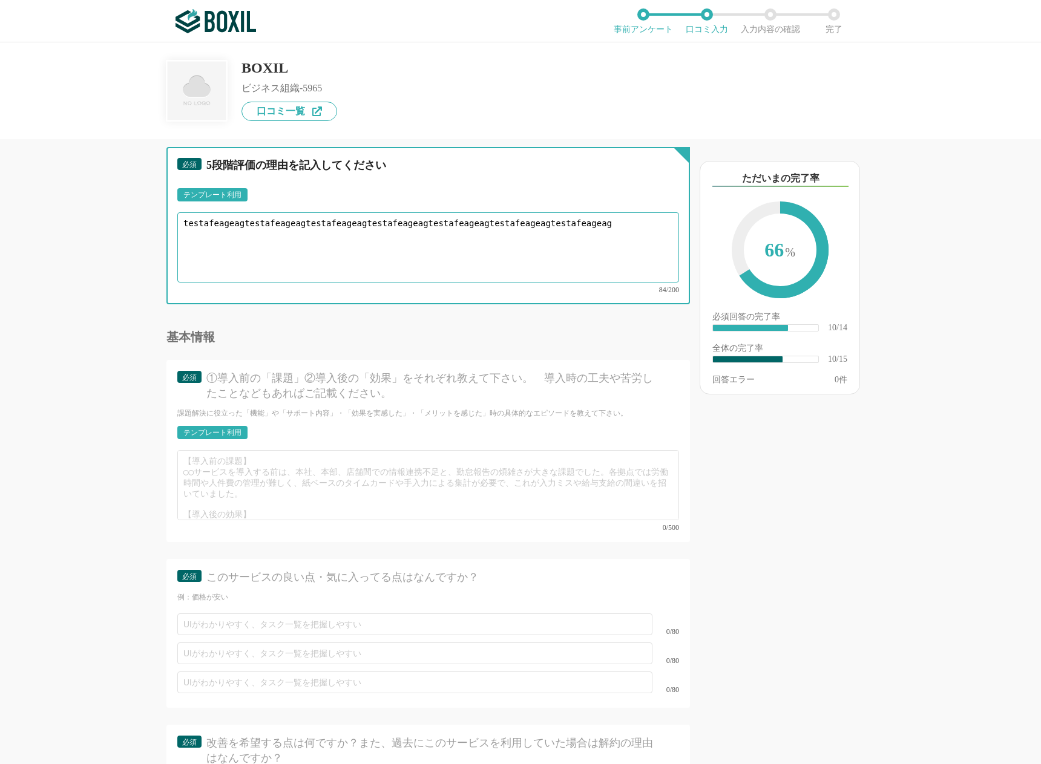
scroll to position [1255, 0]
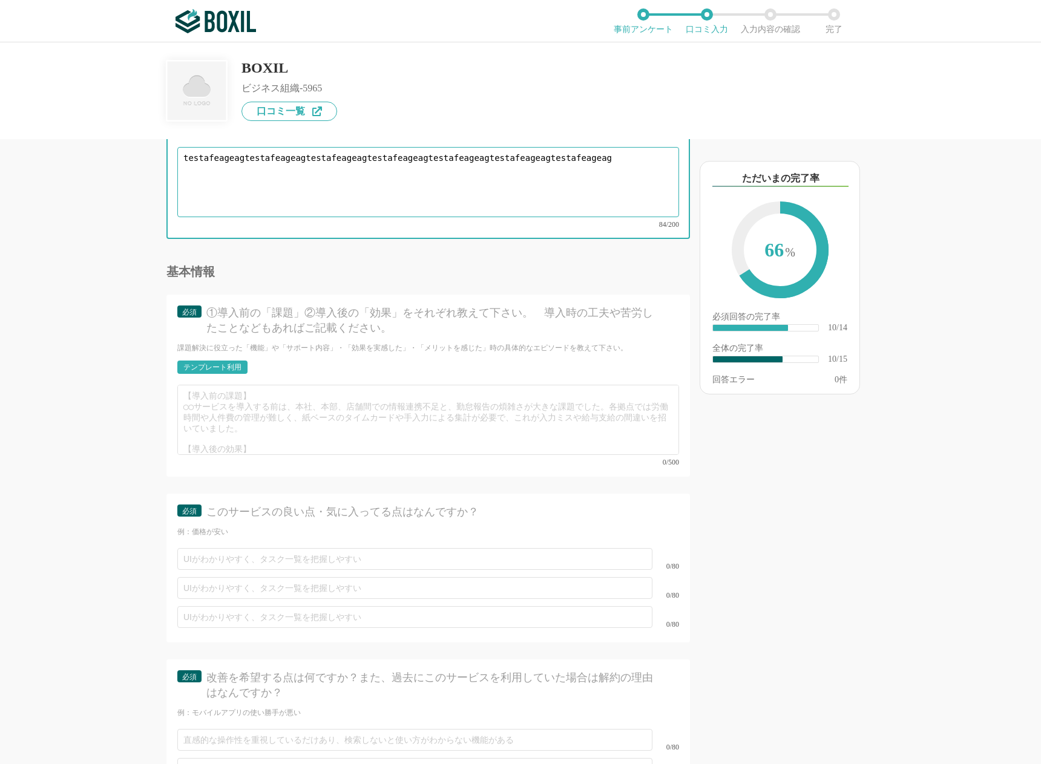
type textarea "testafeageagtestafeageagtestafeageagtestafeageagtestafeageagtestafeageagtestafe…"
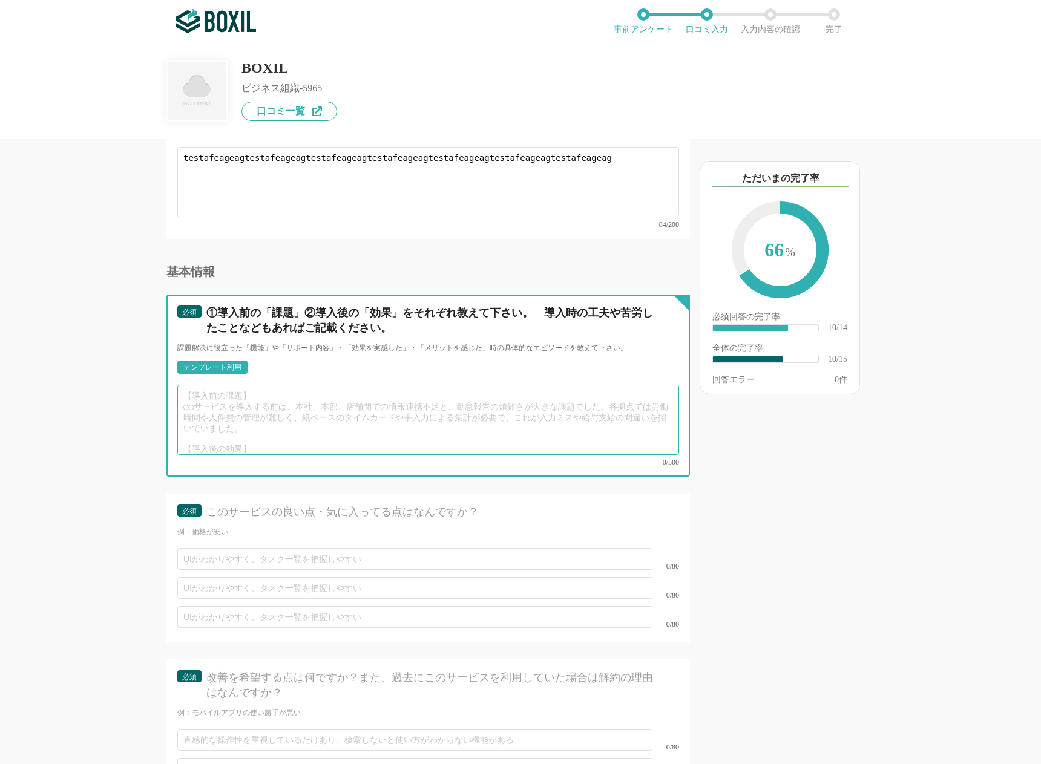
click at [374, 419] on textarea at bounding box center [428, 420] width 502 height 70
paste textarea "testafeageag"
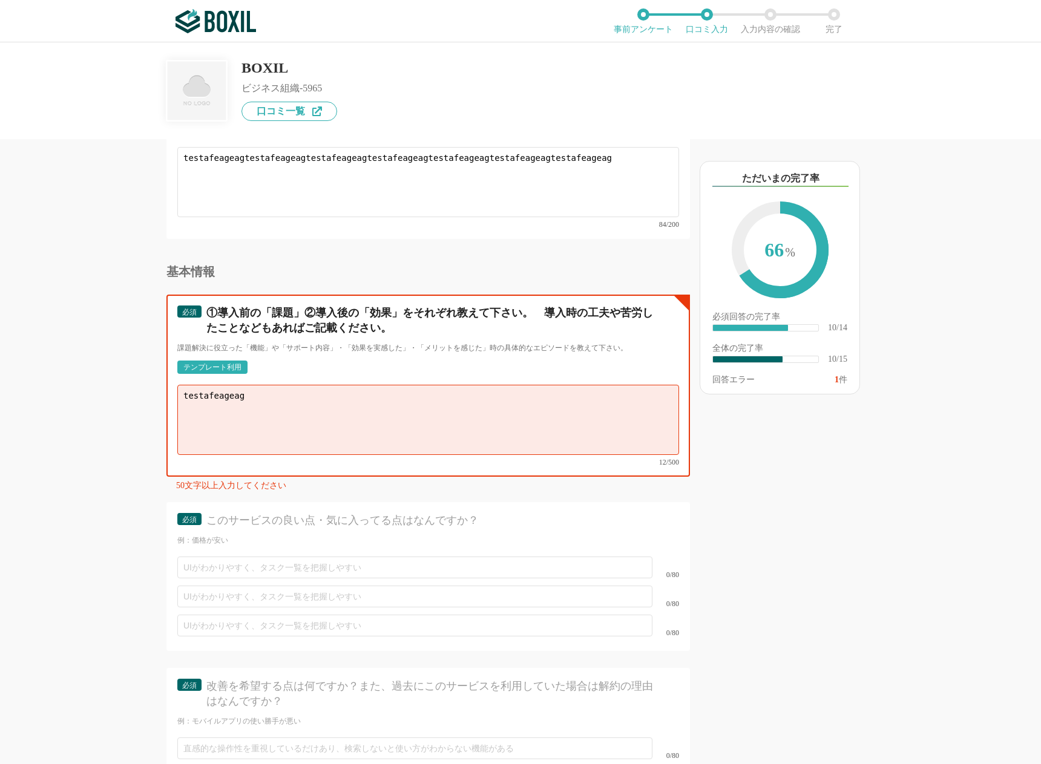
paste textarea "testafeageag"
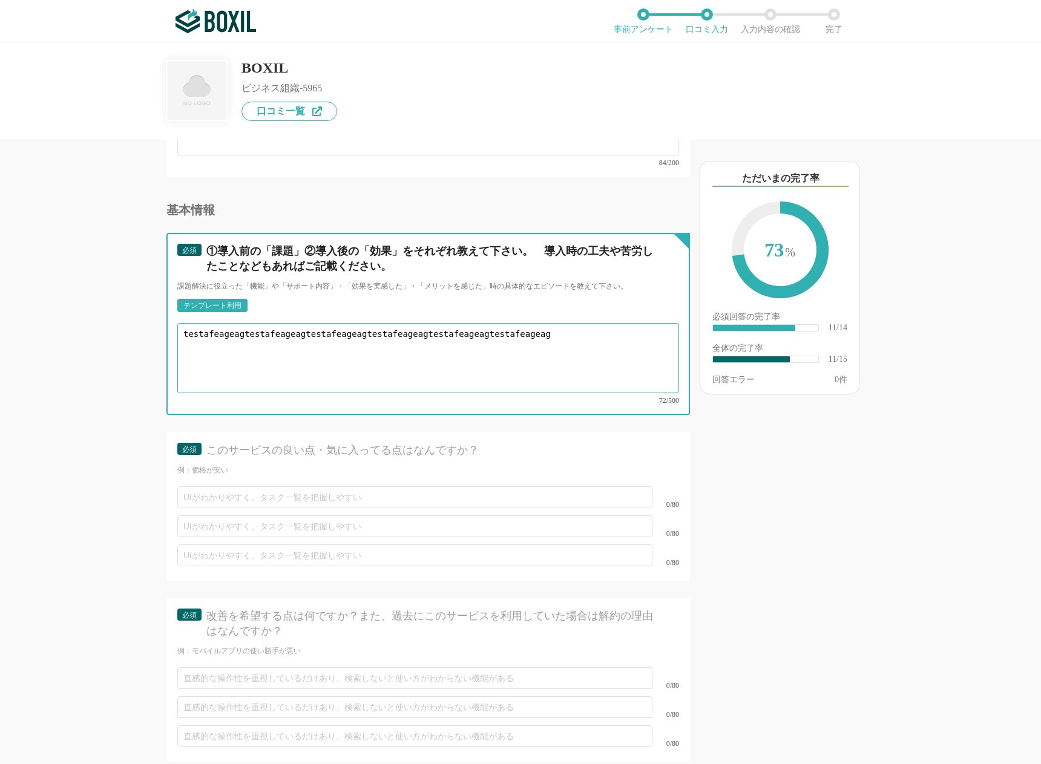
scroll to position [1338, 0]
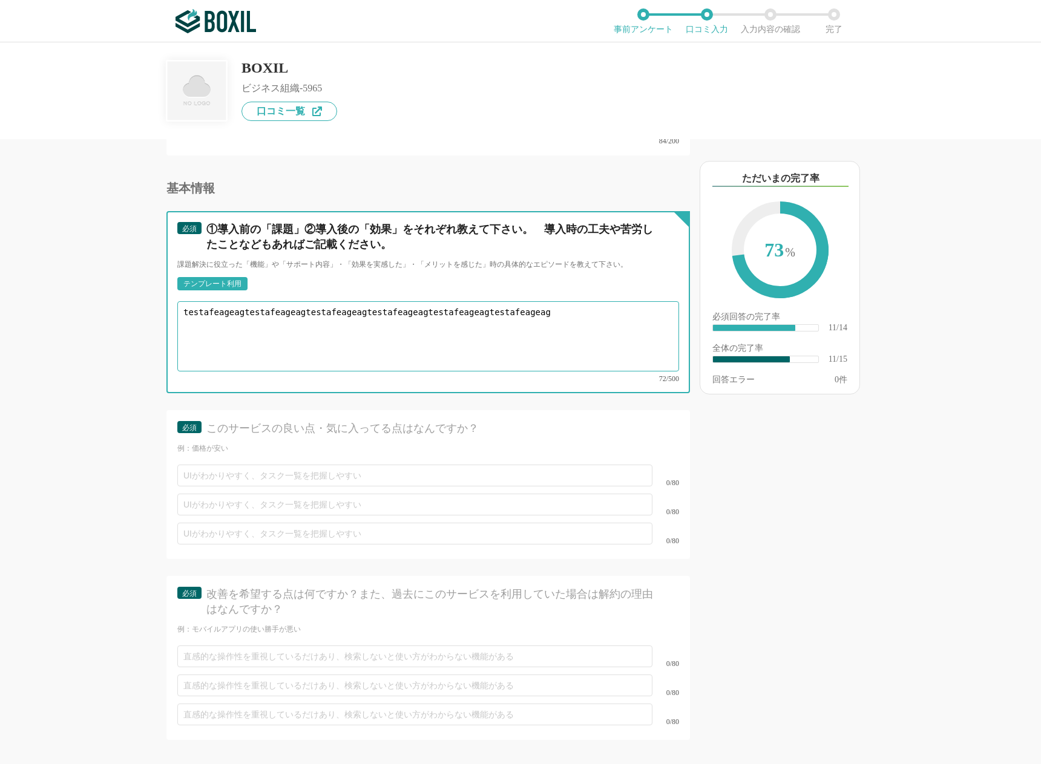
type textarea "testafeageagtestafeageagtestafeageagtestafeageagtestafeageagtestafeageag"
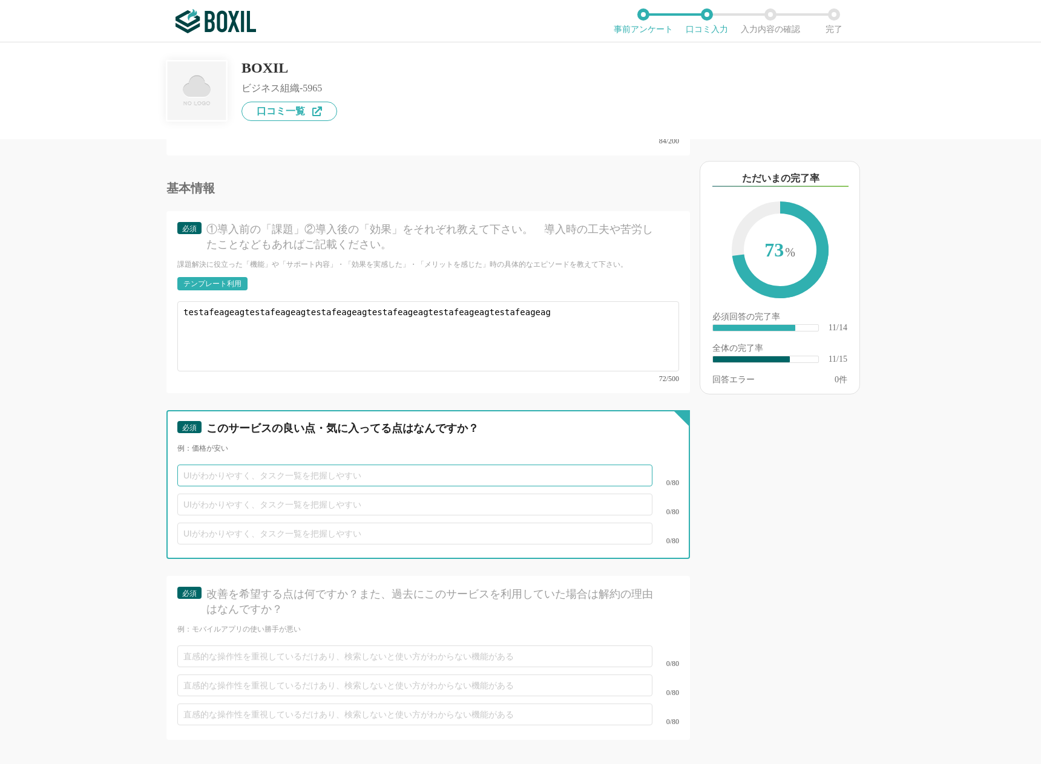
click at [333, 468] on input "text" at bounding box center [414, 476] width 475 height 22
paste input "testafeageag"
type input "testafeageagtestafeageag"
click at [326, 494] on input "text" at bounding box center [414, 505] width 475 height 22
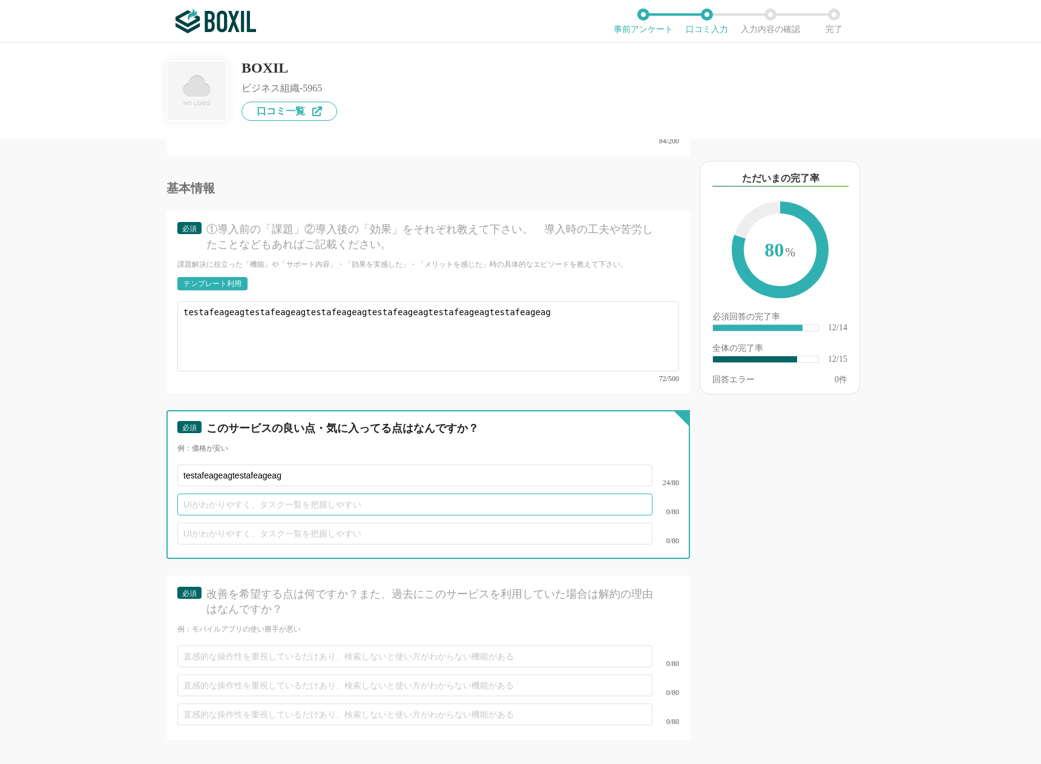
paste input "testafeageag"
type input "testafeageagtestafeageag"
click at [313, 528] on input "text" at bounding box center [414, 534] width 475 height 22
paste input "testafeageag"
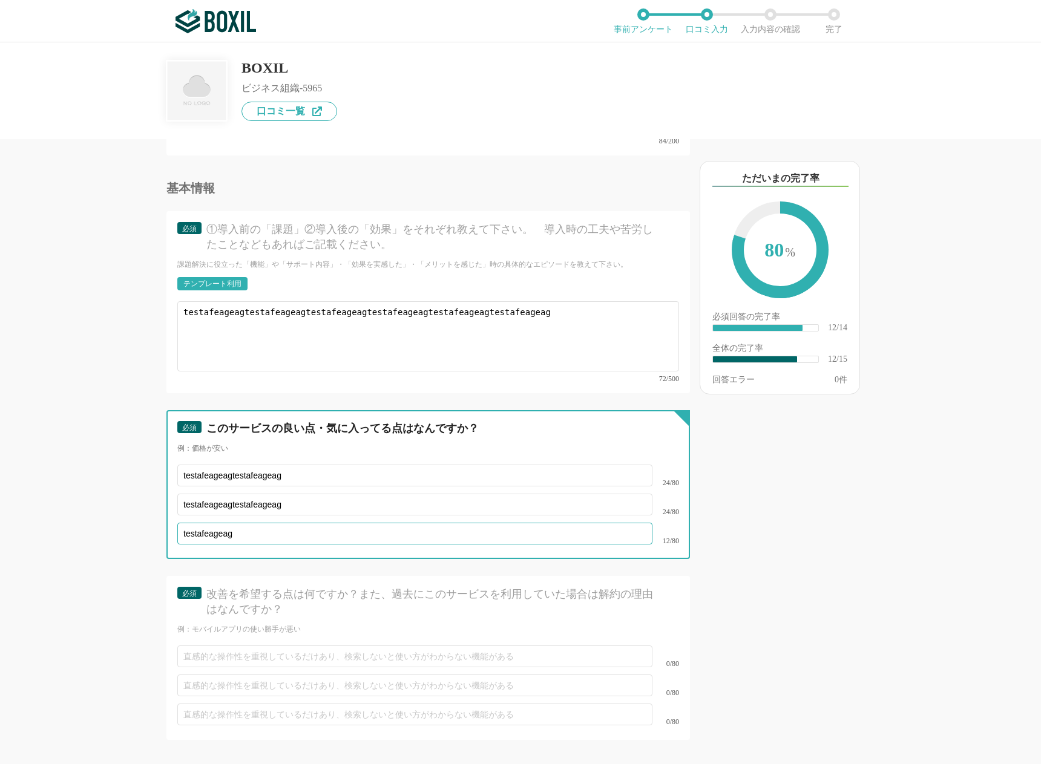
paste input "testafeageag"
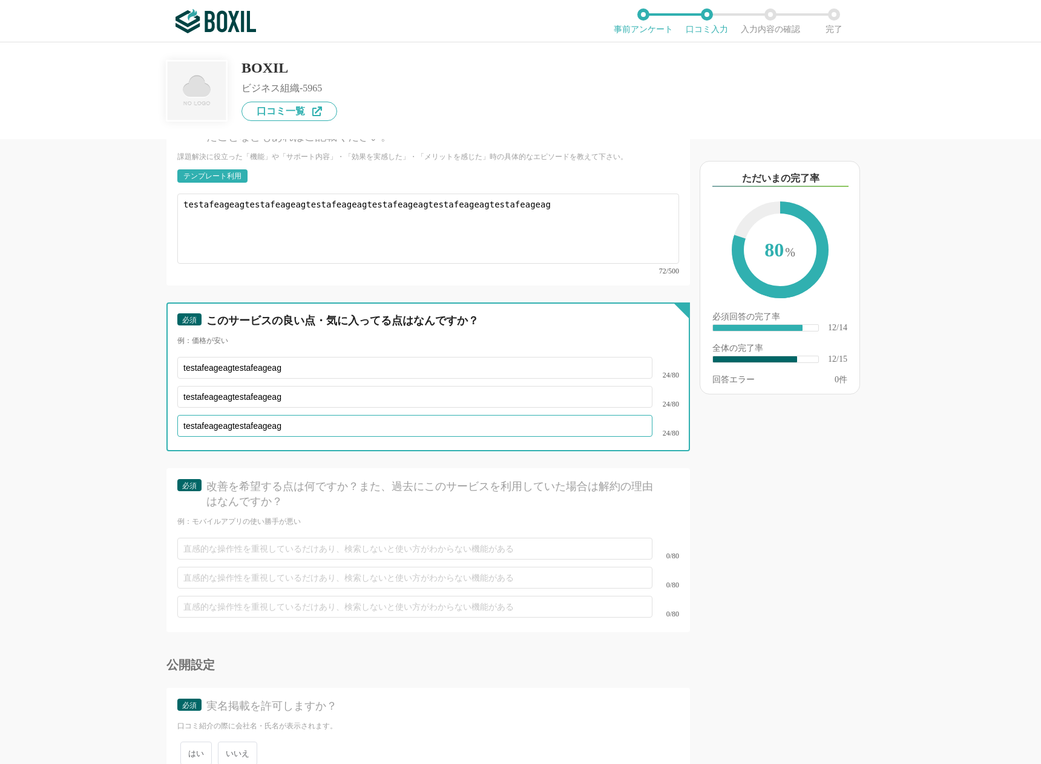
scroll to position [1518, 0]
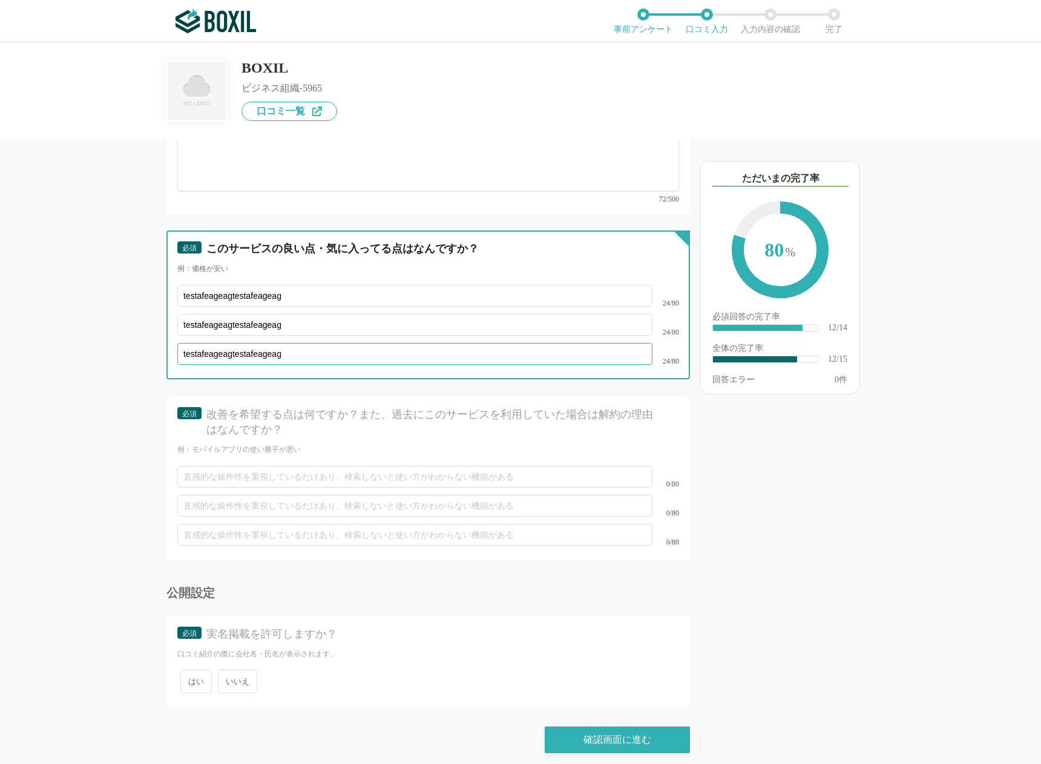
type input "testafeageagtestafeageag"
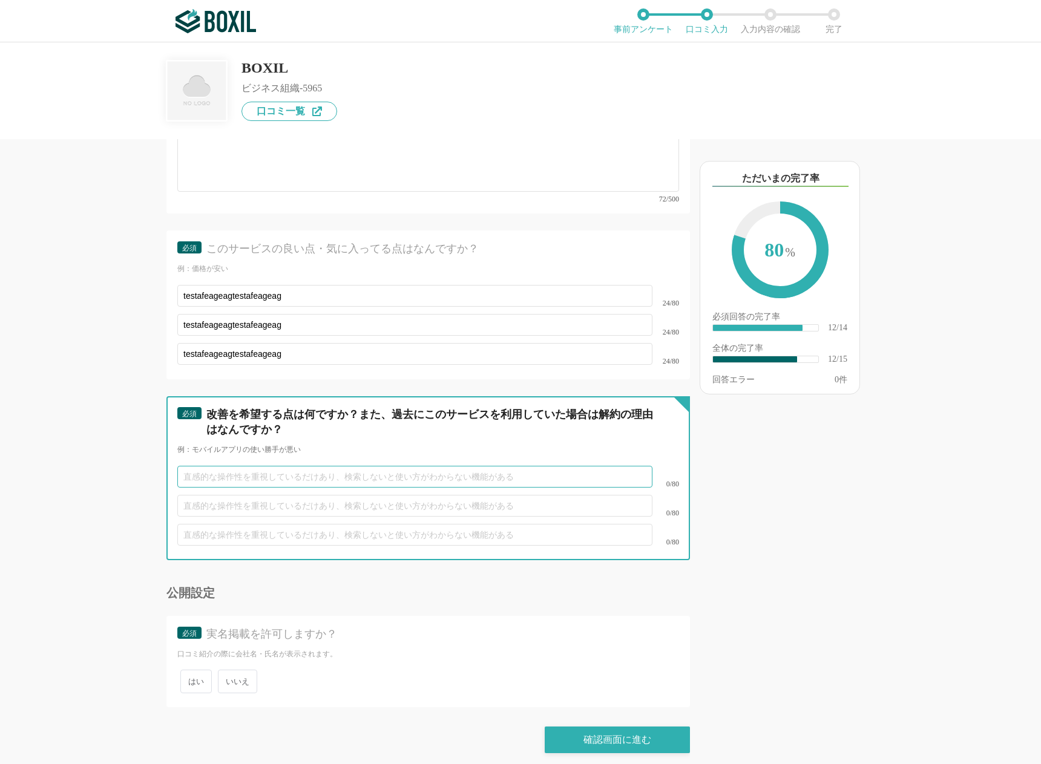
click at [306, 466] on input "text" at bounding box center [414, 477] width 475 height 22
paste input "testafeageag"
type input "testafeageagtestafeageag"
click at [290, 498] on input "text" at bounding box center [414, 506] width 475 height 22
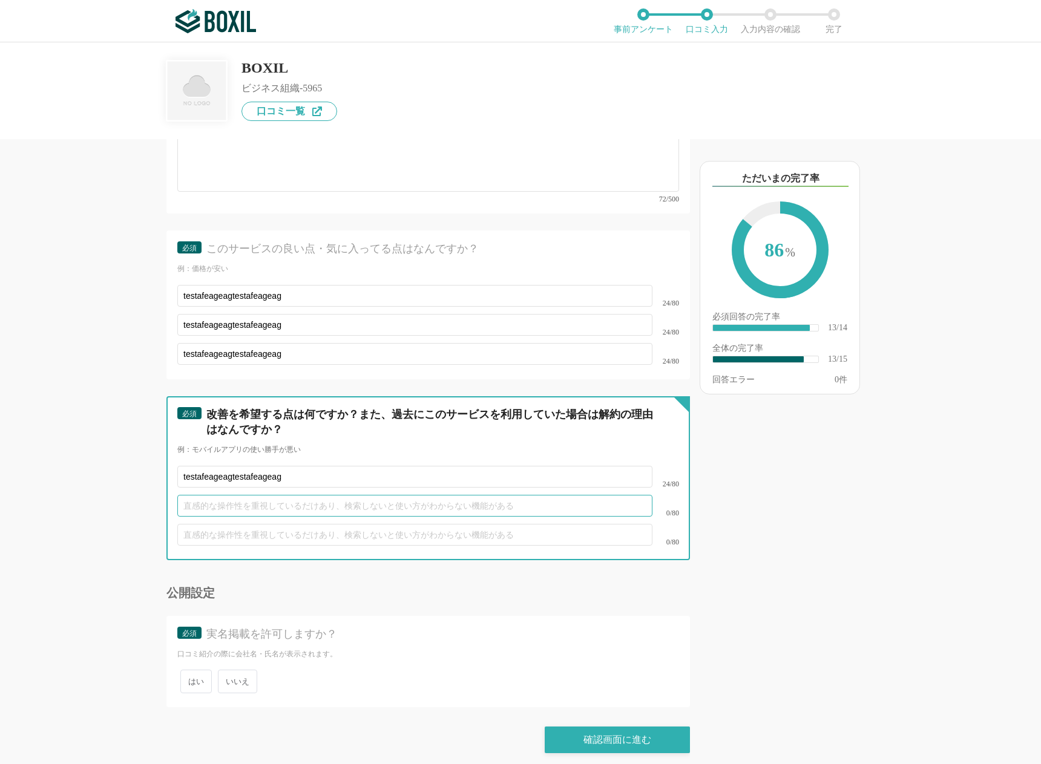
paste input "testafeageag"
type input "testafeageag"
click at [287, 530] on input "text" at bounding box center [414, 535] width 475 height 22
paste input "testafeageag"
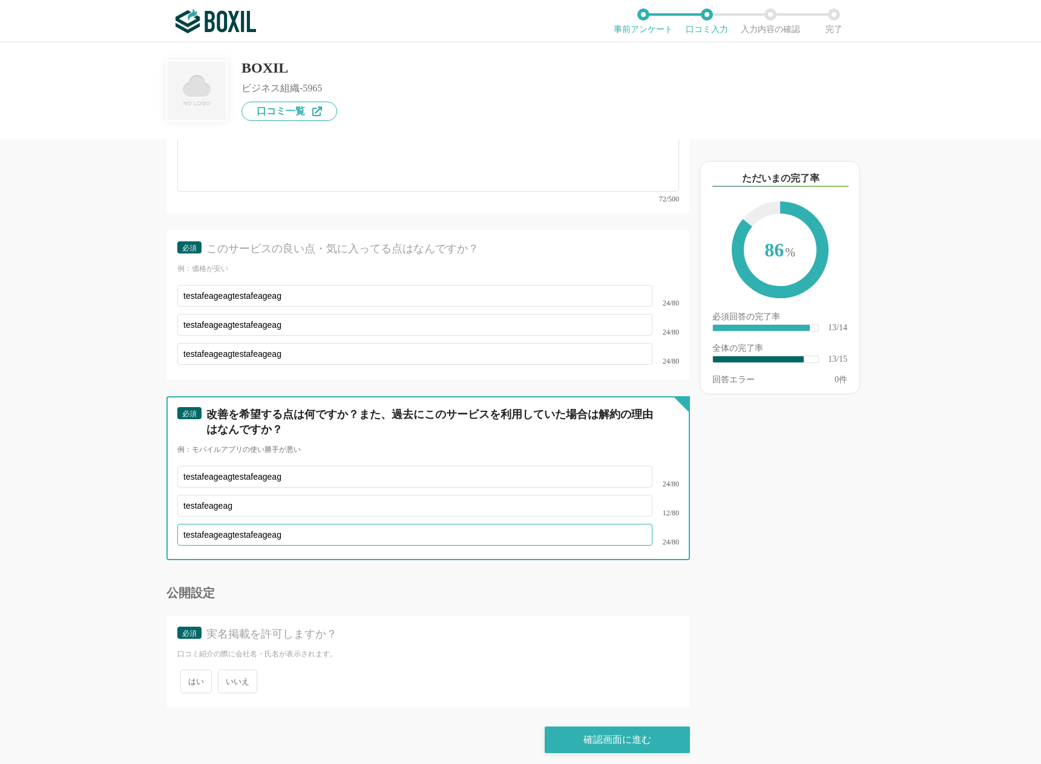
type input "testafeageagtestafeageag"
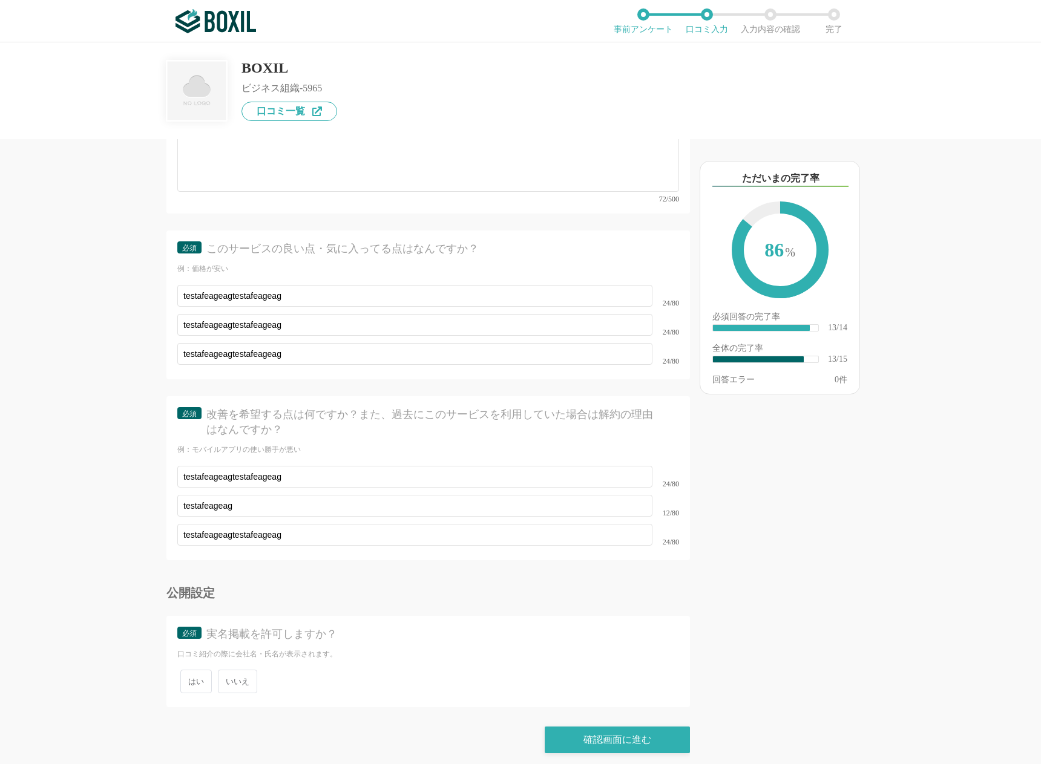
click at [228, 671] on span "いいえ" at bounding box center [237, 682] width 39 height 24
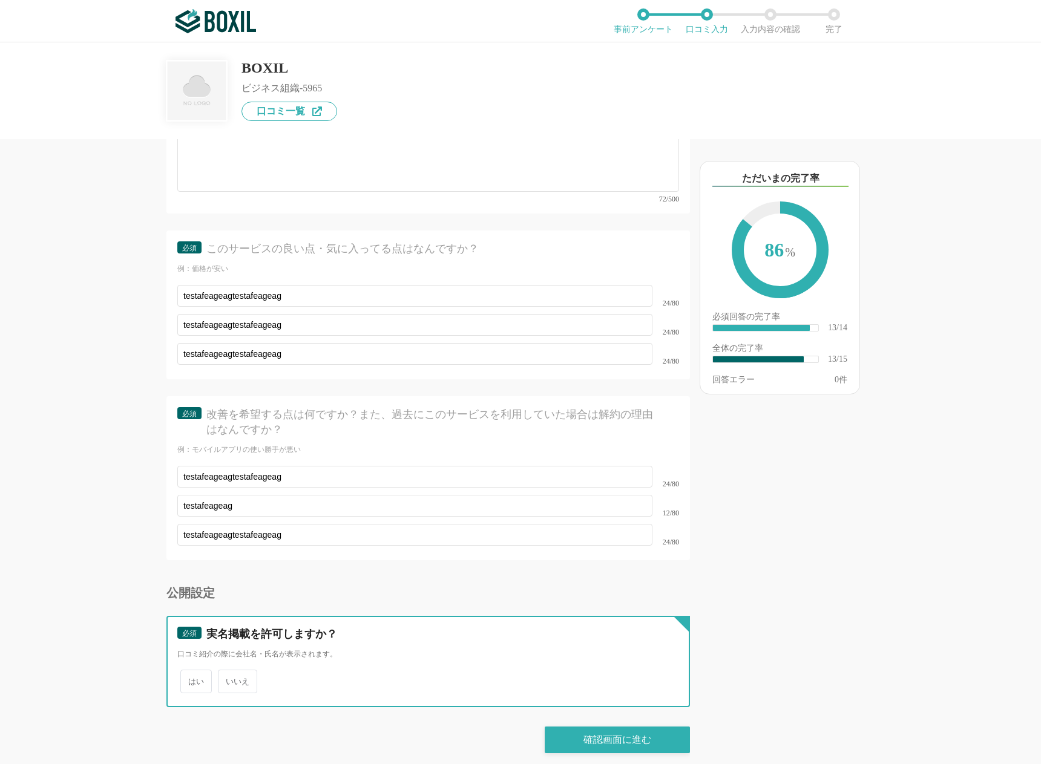
click at [228, 672] on input "いいえ" at bounding box center [225, 676] width 8 height 8
radio input "true"
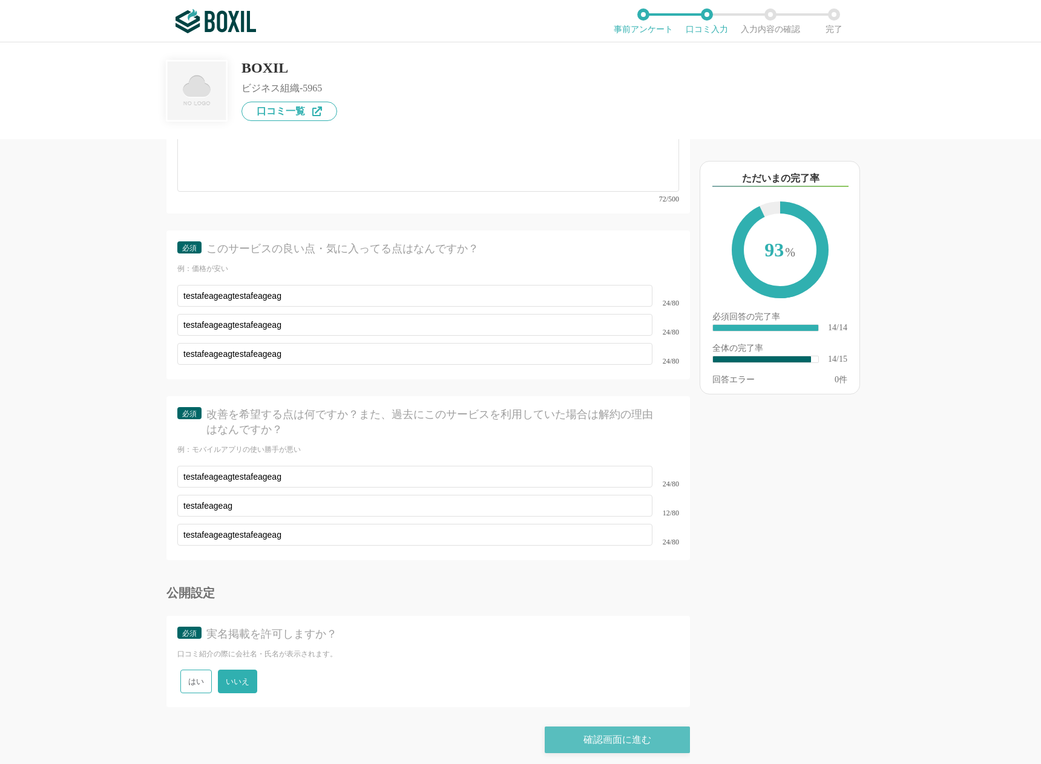
click at [569, 727] on div "確認画面に進む" at bounding box center [617, 740] width 145 height 27
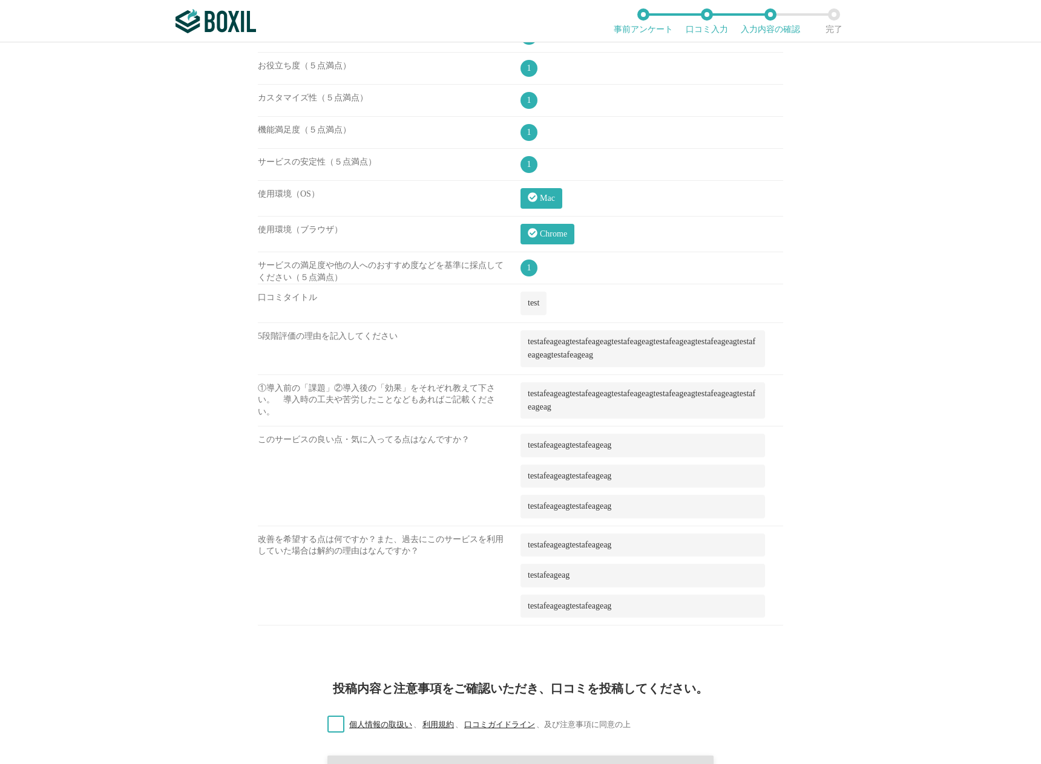
scroll to position [518, 0]
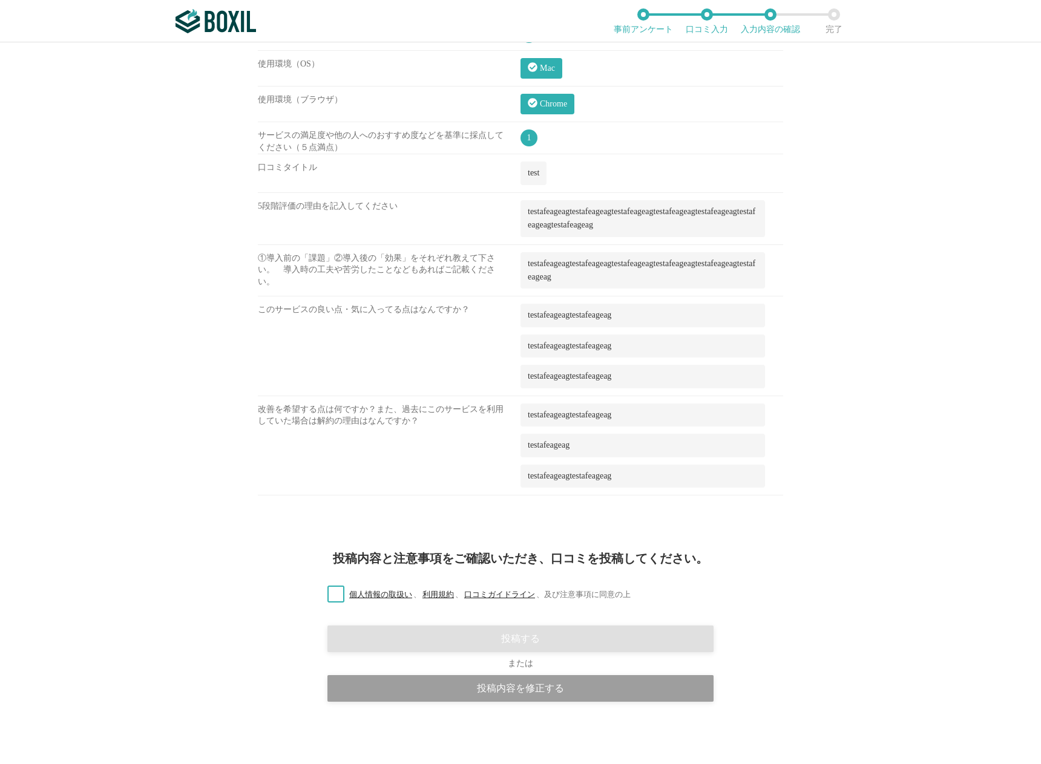
click at [329, 596] on label "個人情報の取扱い 、 利用規約 、 口コミガイドライン 、 及び注意事項に同意の上" at bounding box center [474, 595] width 313 height 13
click at [0, 0] on input "個人情報の取扱い 、 利用規約 、 口コミガイドライン 、 及び注意事項に同意の上" at bounding box center [0, 0] width 0 height 0
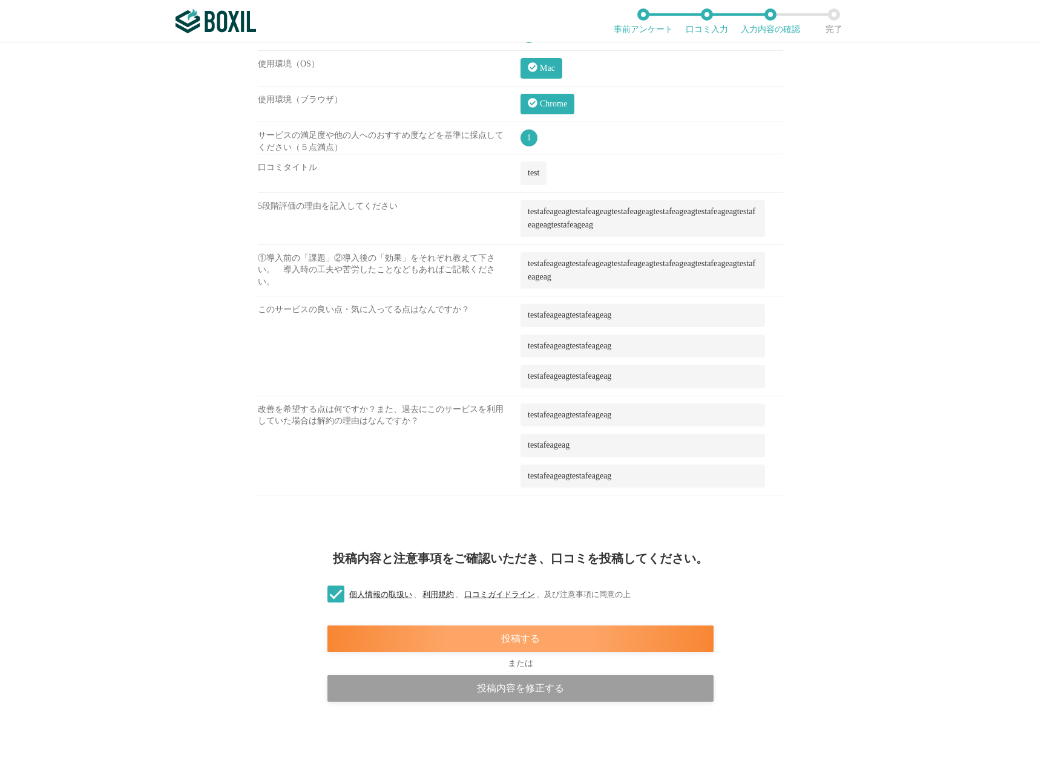
click at [369, 631] on div "投稿する" at bounding box center [520, 639] width 386 height 27
